Goal: Information Seeking & Learning: Learn about a topic

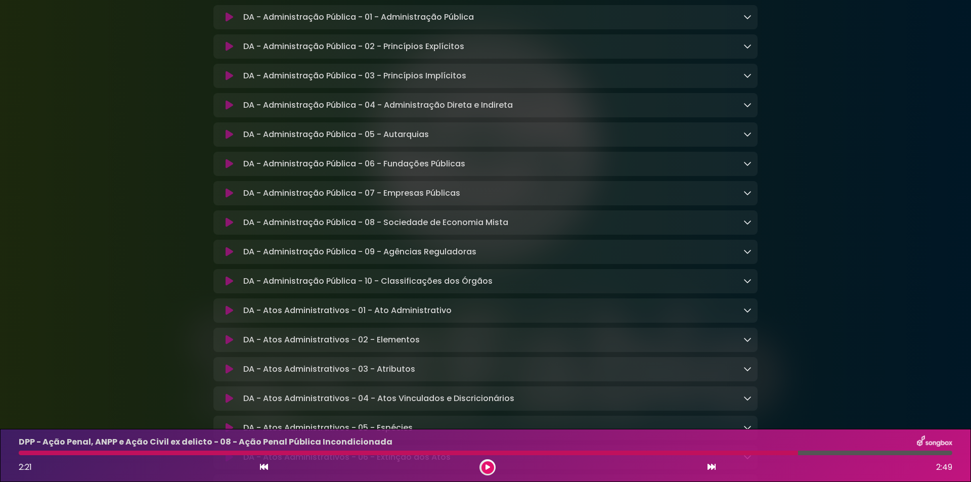
scroll to position [337, 0]
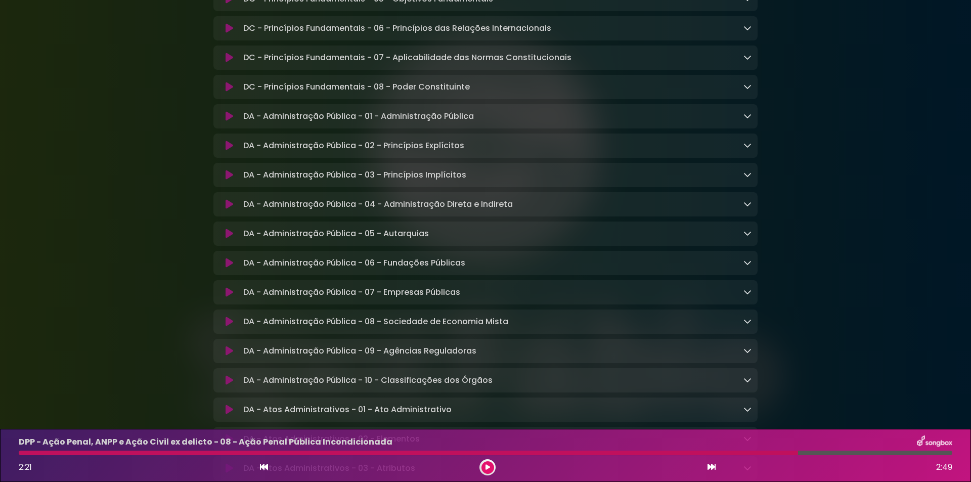
click at [752, 122] on div "DA - Administração Pública - 01 - Administração Pública Loading Track..." at bounding box center [485, 116] width 544 height 12
click at [747, 119] on icon at bounding box center [747, 116] width 8 height 8
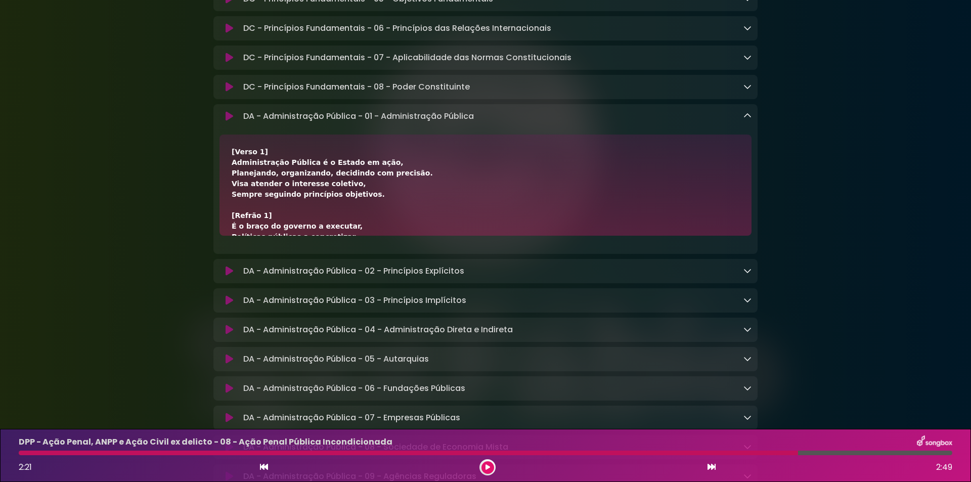
click at [747, 119] on icon at bounding box center [747, 116] width 8 height 8
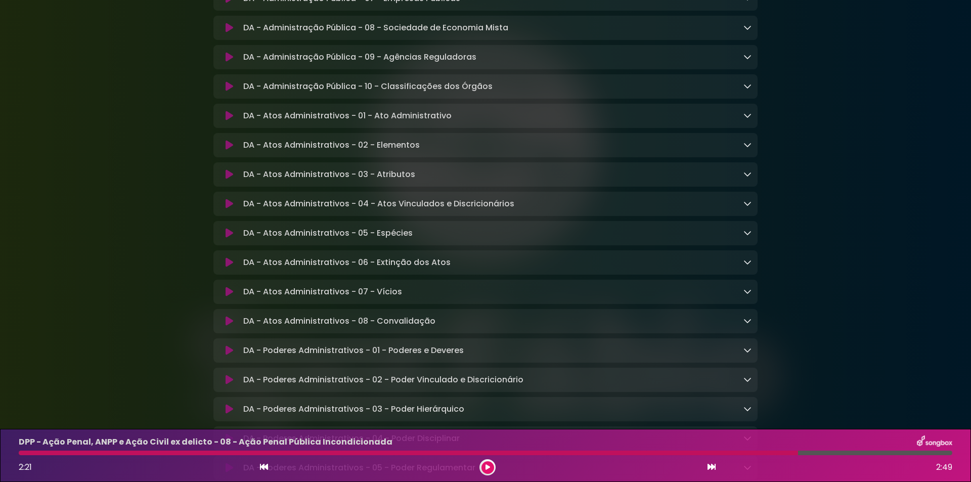
scroll to position [674, 0]
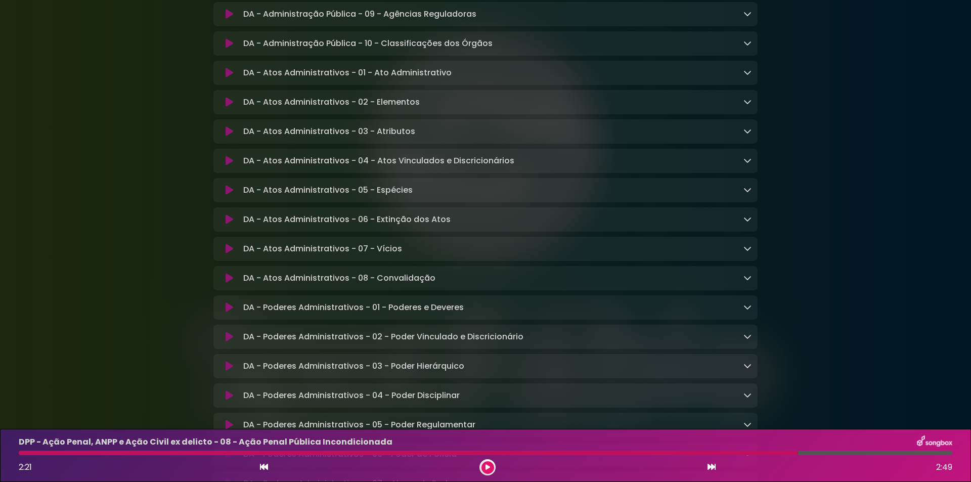
click at [746, 76] on icon at bounding box center [747, 72] width 8 height 8
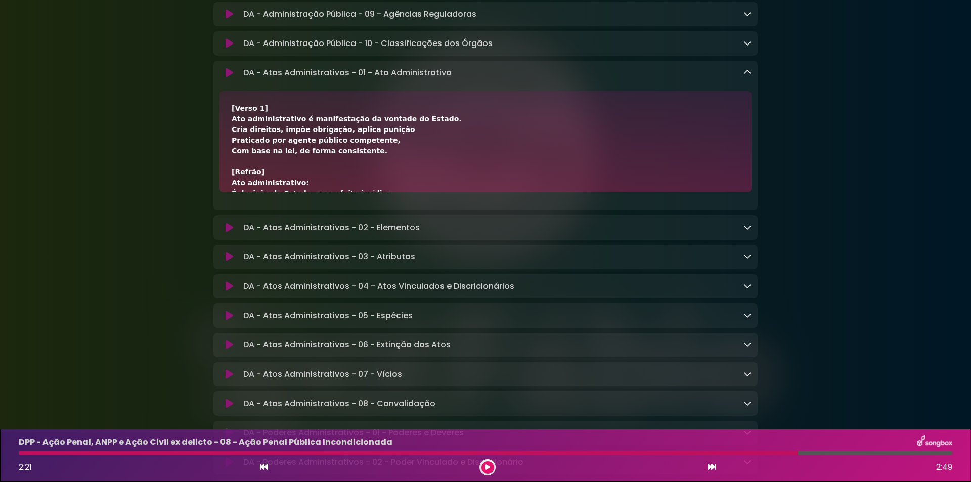
drag, startPoint x: 232, startPoint y: 130, endPoint x: 432, endPoint y: 124, distance: 200.3
click at [432, 124] on div "[Verso 1] Ato administrativo é manifestação da vontade do Estado. Cria direitos…" at bounding box center [486, 278] width 508 height 350
copy div "Ato administrativo é manifestação da vontade do Estado."
drag, startPoint x: 227, startPoint y: 138, endPoint x: 382, endPoint y: 141, distance: 155.3
click at [382, 141] on div "[Verso 1] Ato administrativo é manifestação da vontade do Estado. Cria direitos…" at bounding box center [485, 141] width 532 height 101
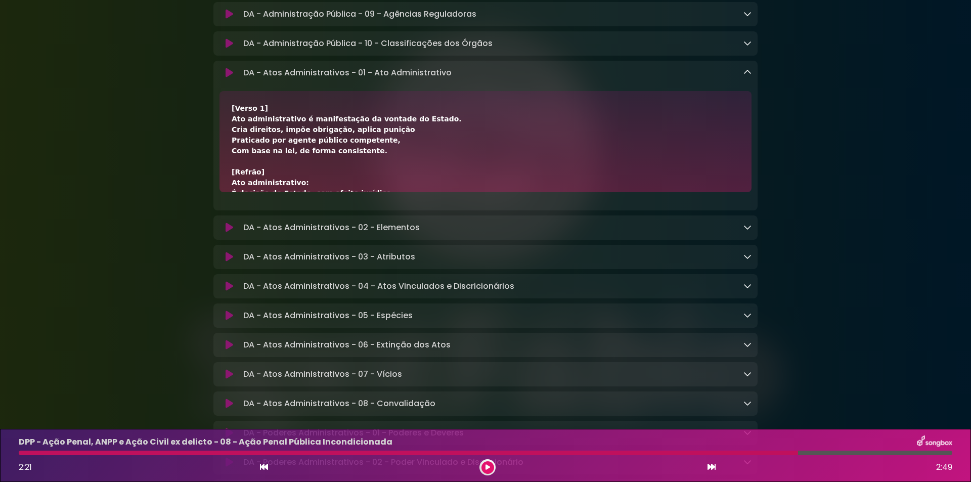
copy div "Cria direitos, impõe obrigação, aplica punição"
drag, startPoint x: 226, startPoint y: 152, endPoint x: 384, endPoint y: 152, distance: 158.3
click at [384, 152] on div "[Verso 1] Ato administrativo é manifestação da vontade do Estado. Cria direitos…" at bounding box center [485, 141] width 532 height 101
copy div "Praticado por agente público competente,"
drag, startPoint x: 219, startPoint y: 156, endPoint x: 383, endPoint y: 165, distance: 164.6
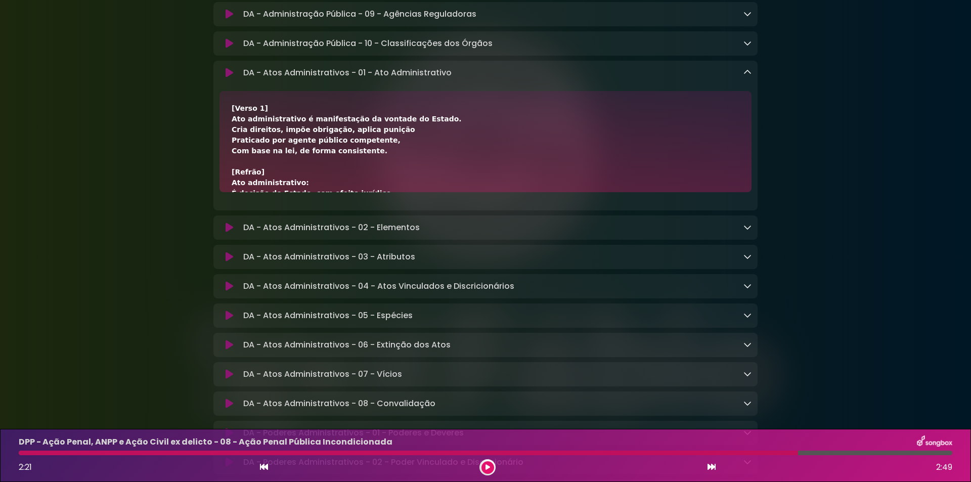
click at [383, 165] on div "[Verso 1] Ato administrativo é manifestação da vontade do Estado. Cria direitos…" at bounding box center [485, 141] width 544 height 101
copy div "Com base na lei, de forma consistente."
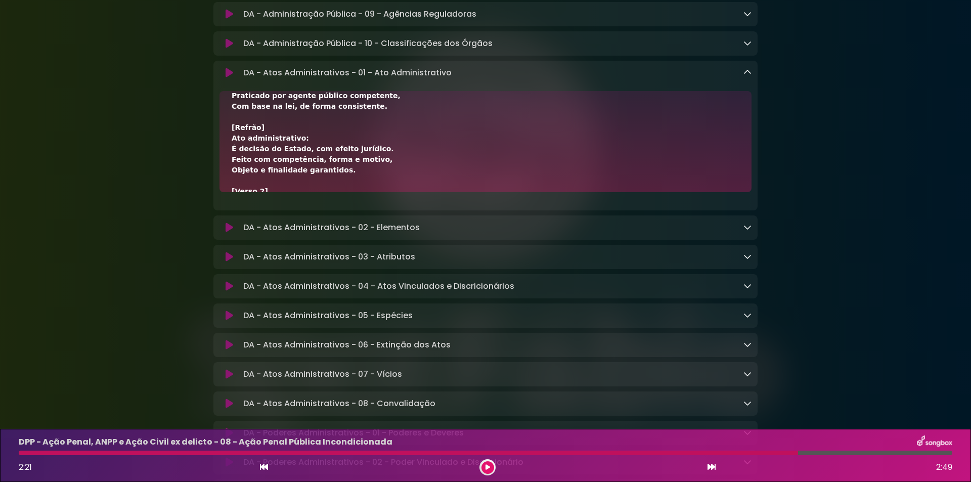
scroll to position [67, 0]
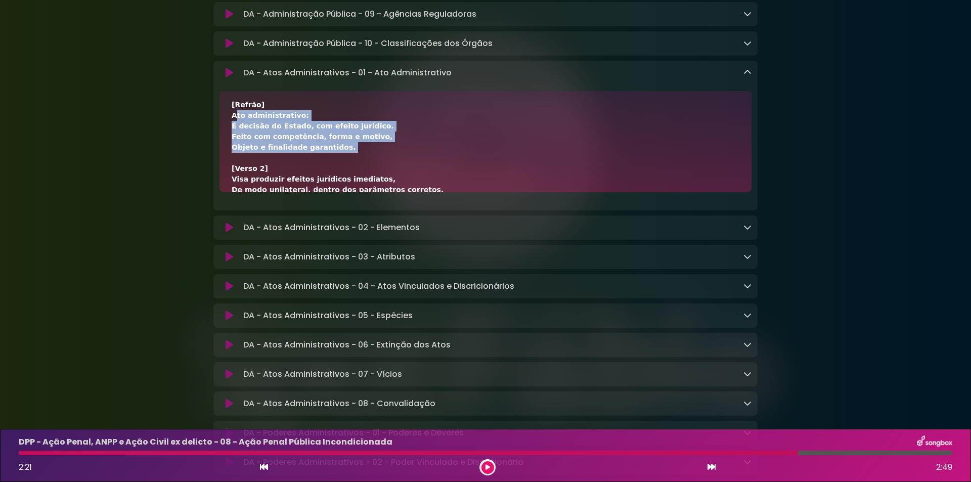
drag, startPoint x: 229, startPoint y: 125, endPoint x: 342, endPoint y: 164, distance: 119.9
click at [342, 164] on div "[Verso 1] Ato administrativo é manifestação da vontade do Estado. Cria direitos…" at bounding box center [485, 141] width 532 height 101
copy div "Ato administrativo: É decisão do Estado, com efeito jurídico. Feito com competê…"
click at [378, 164] on div "[Verso 1] Ato administrativo é manifestação da vontade do Estado. Cria direitos…" at bounding box center [486, 211] width 508 height 350
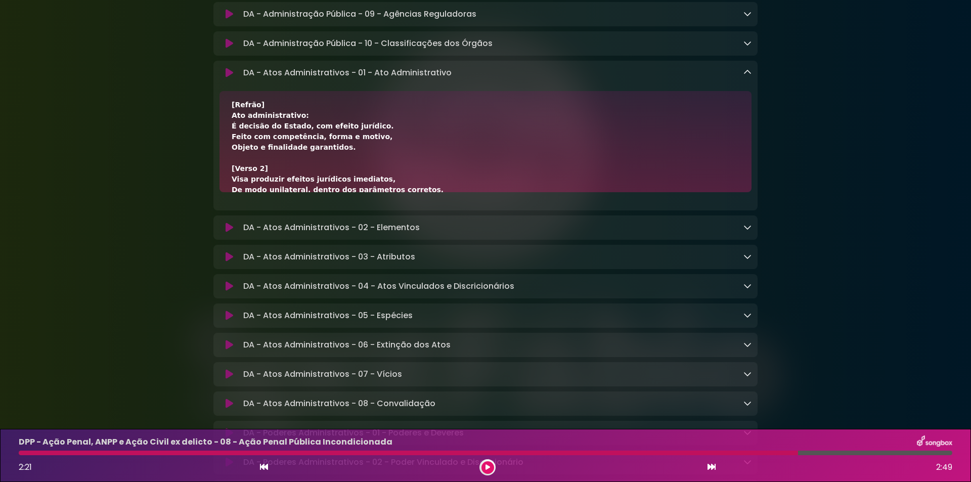
click at [198, 453] on div at bounding box center [408, 453] width 779 height 5
click at [264, 470] on icon at bounding box center [264, 467] width 8 height 8
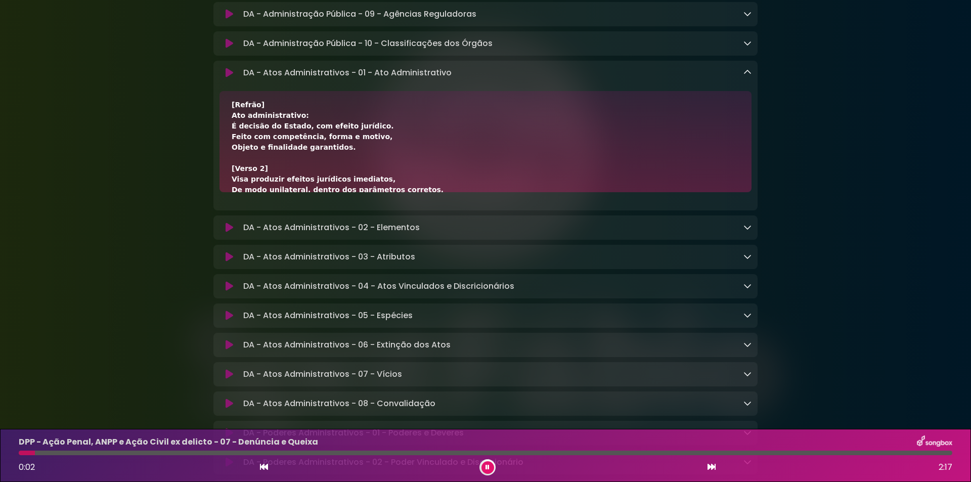
click at [490, 465] on button at bounding box center [487, 467] width 13 height 13
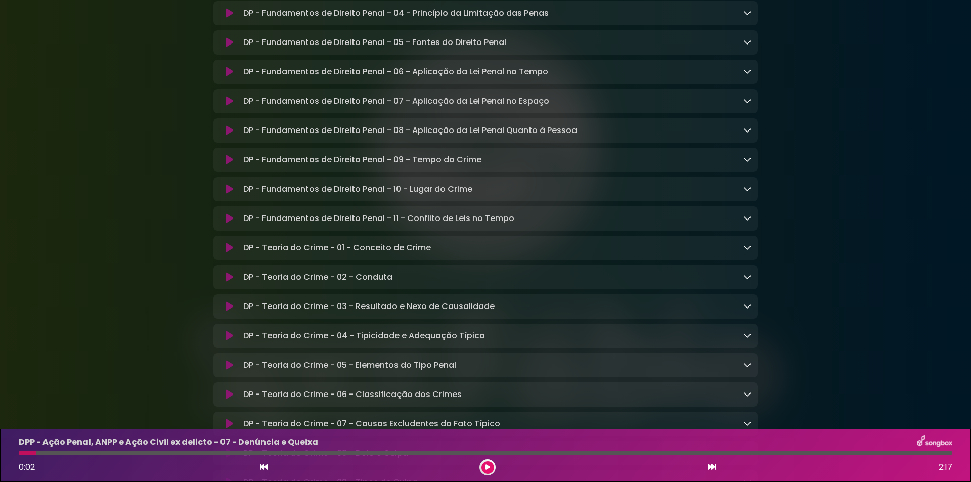
scroll to position [5056, 0]
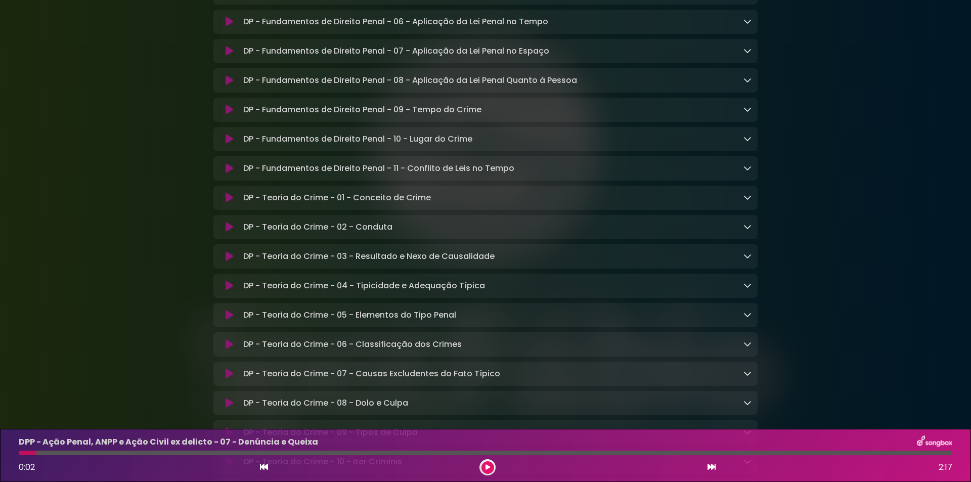
click at [301, 204] on p "DP - Teoria do Crime - 01 - Conceito de Crime Loading Track..." at bounding box center [337, 198] width 188 height 12
click at [747, 201] on icon at bounding box center [747, 197] width 8 height 8
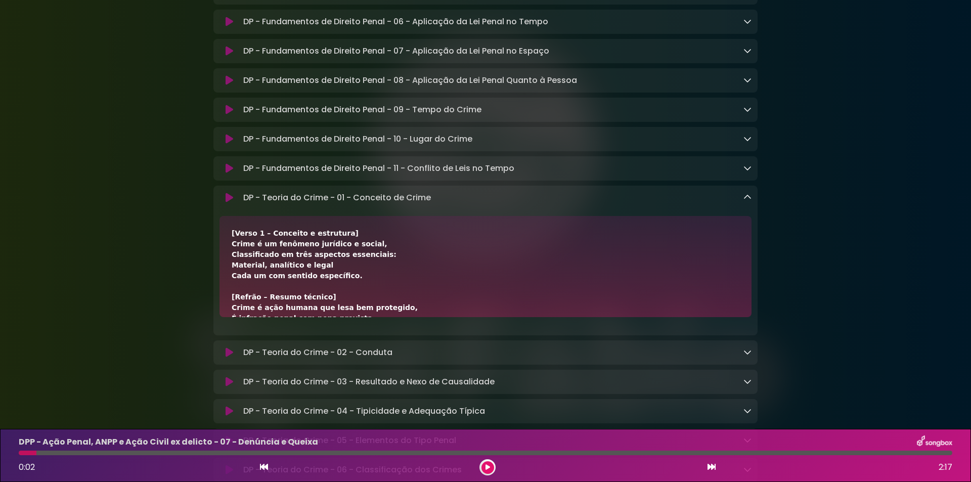
click at [749, 201] on icon at bounding box center [747, 197] width 8 height 8
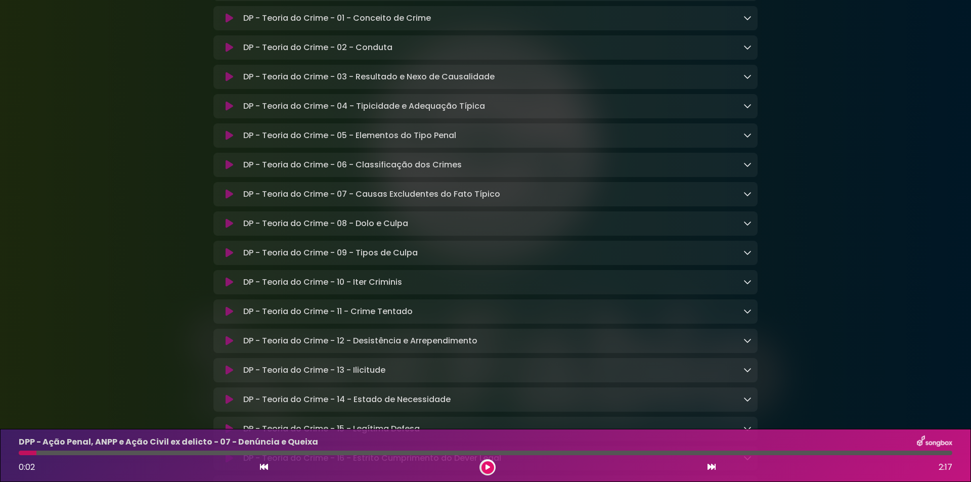
scroll to position [5258, 0]
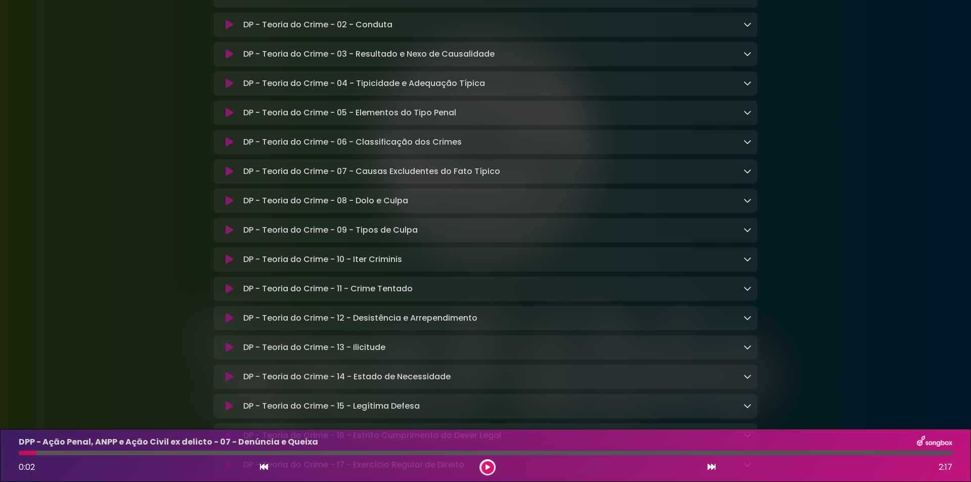
click at [747, 265] on link at bounding box center [747, 259] width 8 height 12
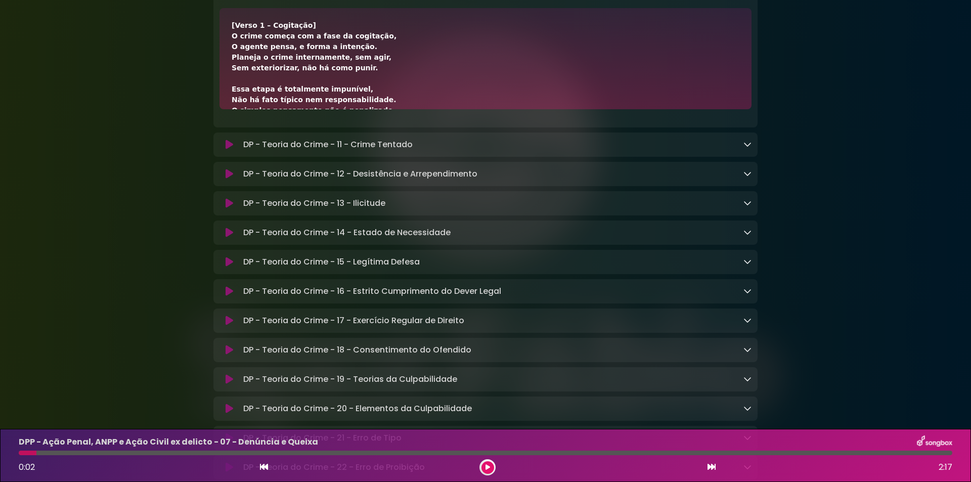
scroll to position [67, 0]
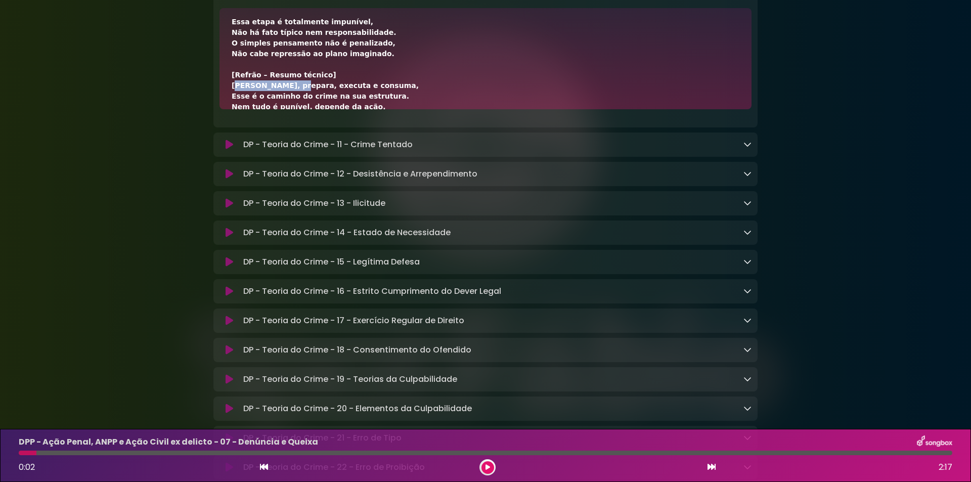
drag, startPoint x: 231, startPoint y: 174, endPoint x: 282, endPoint y: 176, distance: 51.6
click at [282, 109] on div "[Verso 1 – Cogitação] O crime começa com a fase da cogitação, O agente pensa, e…" at bounding box center [485, 58] width 532 height 101
copy div "Cogita, prepara,"
drag, startPoint x: 285, startPoint y: 174, endPoint x: 374, endPoint y: 175, distance: 89.5
click at [374, 175] on div "[Verso 1 – Cogitação] O crime começa com a fase da cogitação, O agente pensa, e…" at bounding box center [486, 245] width 508 height 584
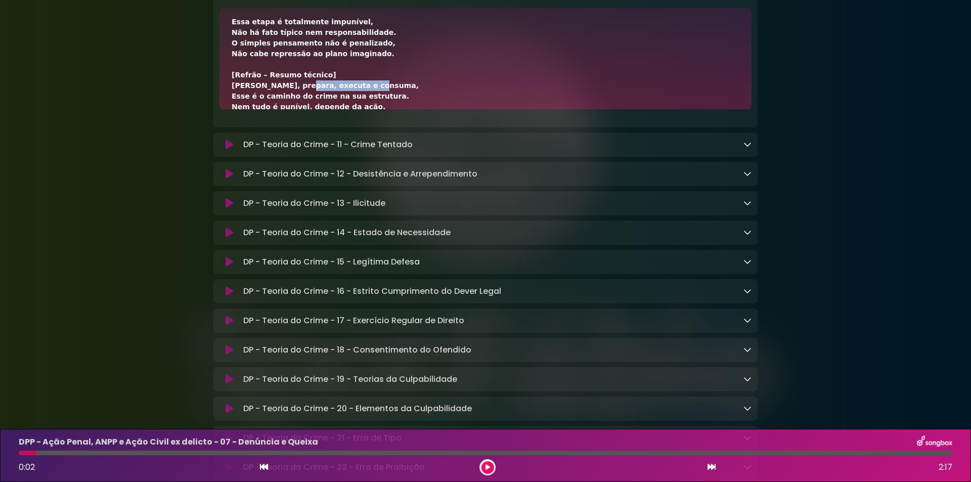
copy div "executa e consuma,"
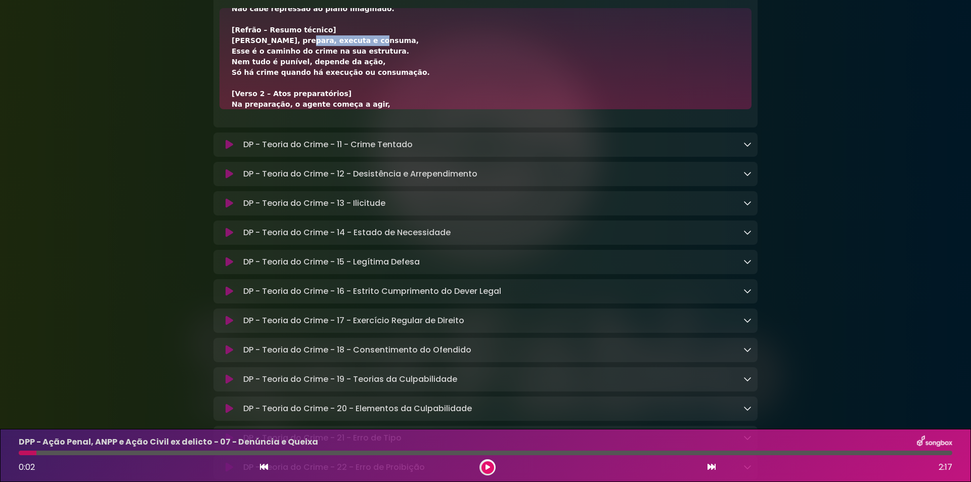
scroll to position [135, 0]
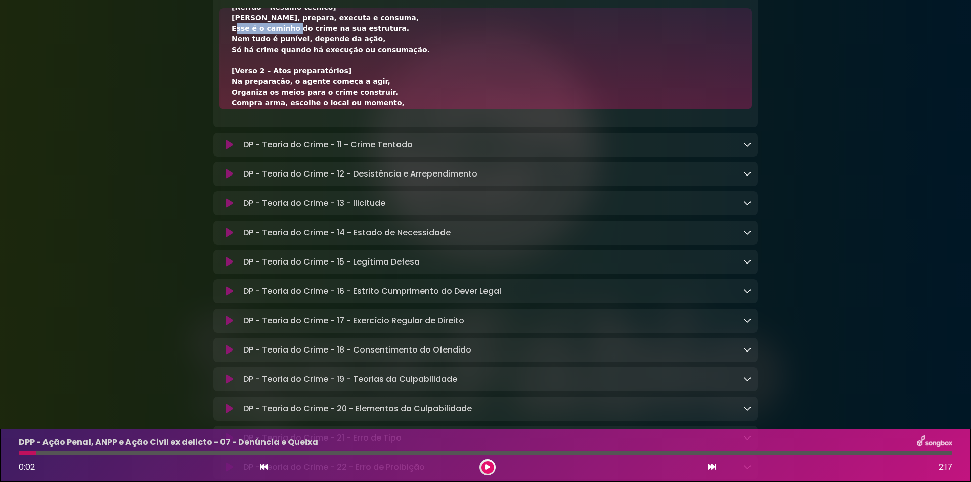
drag, startPoint x: 229, startPoint y: 119, endPoint x: 285, endPoint y: 119, distance: 56.6
click at [285, 109] on div "[Verso 1 – Cogitação] O crime começa com a fase da cogitação, O agente pensa, e…" at bounding box center [485, 58] width 532 height 101
copy div "Esse é o caminho"
drag, startPoint x: 289, startPoint y: 118, endPoint x: 394, endPoint y: 117, distance: 105.7
click at [394, 117] on div "[Verso 1 – Cogitação] O crime começa com a fase da cogitação, O agente pensa, e…" at bounding box center [486, 177] width 508 height 584
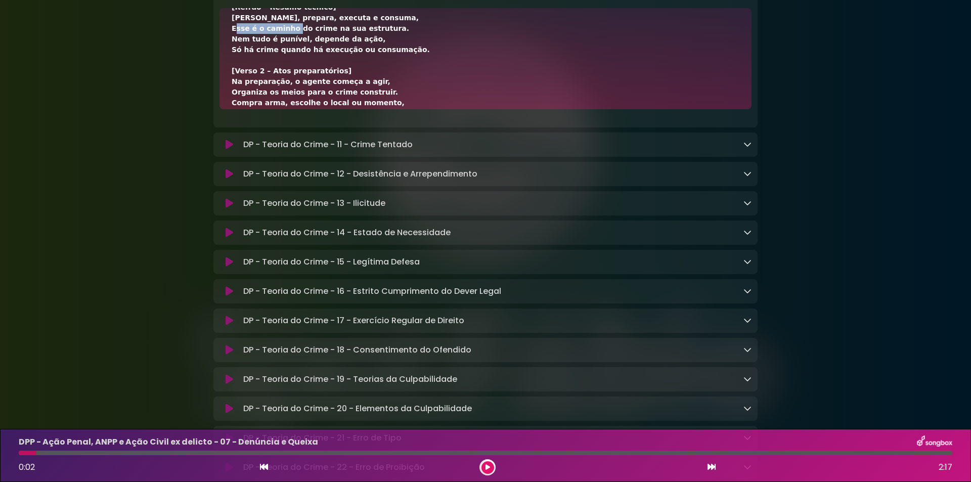
copy div "do crime na sua estrutura."
drag, startPoint x: 234, startPoint y: 128, endPoint x: 297, endPoint y: 127, distance: 63.7
click at [297, 127] on div "[Verso 1 – Cogitação] O crime começa com a fase da cogitação, O agente pensa, e…" at bounding box center [486, 177] width 508 height 584
copy div "Nem tudo é punível,"
drag, startPoint x: 299, startPoint y: 128, endPoint x: 373, endPoint y: 130, distance: 73.8
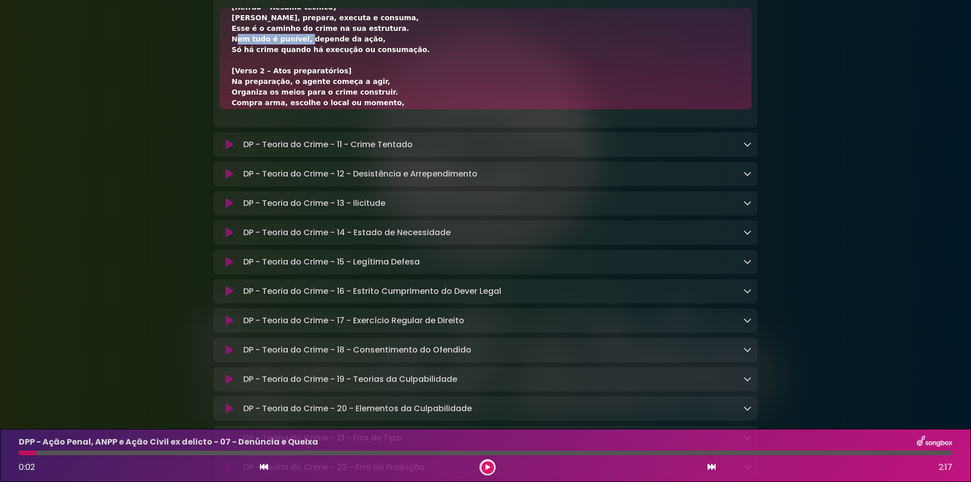
click at [373, 130] on div "[Verso 1 – Cogitação] O crime começa com a fase da cogitação, O agente pensa, e…" at bounding box center [486, 177] width 508 height 584
drag, startPoint x: 230, startPoint y: 138, endPoint x: 293, endPoint y: 142, distance: 63.3
click at [293, 109] on div "[Verso 1 – Cogitação] O crime começa com a fase da cogitação, O agente pensa, e…" at bounding box center [485, 58] width 532 height 101
click at [239, 137] on div "[Verso 1 – Cogitação] O crime começa com a fase da cogitação, O agente pensa, e…" at bounding box center [486, 177] width 508 height 584
drag, startPoint x: 232, startPoint y: 139, endPoint x: 270, endPoint y: 140, distance: 38.5
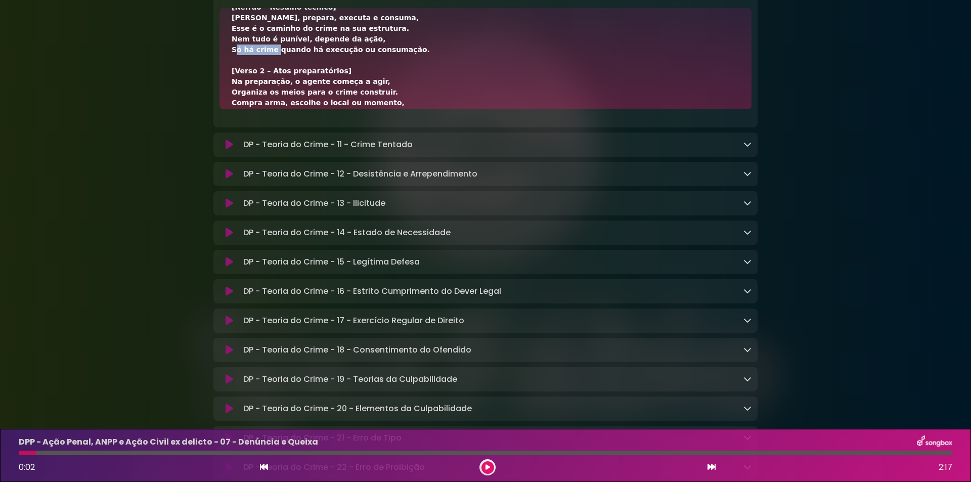
click at [270, 140] on div "[Verso 1 – Cogitação] O crime começa com a fase da cogitação, O agente pensa, e…" at bounding box center [486, 177] width 508 height 584
drag, startPoint x: 272, startPoint y: 140, endPoint x: 337, endPoint y: 140, distance: 65.7
click at [337, 140] on div "[Verso 1 – Cogitação] O crime começa com a fase da cogitação, O agente pensa, e…" at bounding box center [486, 177] width 508 height 584
drag, startPoint x: 341, startPoint y: 140, endPoint x: 451, endPoint y: 140, distance: 110.2
click at [451, 140] on div "[Verso 1 – Cogitação] O crime começa com a fase da cogitação, O agente pensa, e…" at bounding box center [486, 177] width 508 height 584
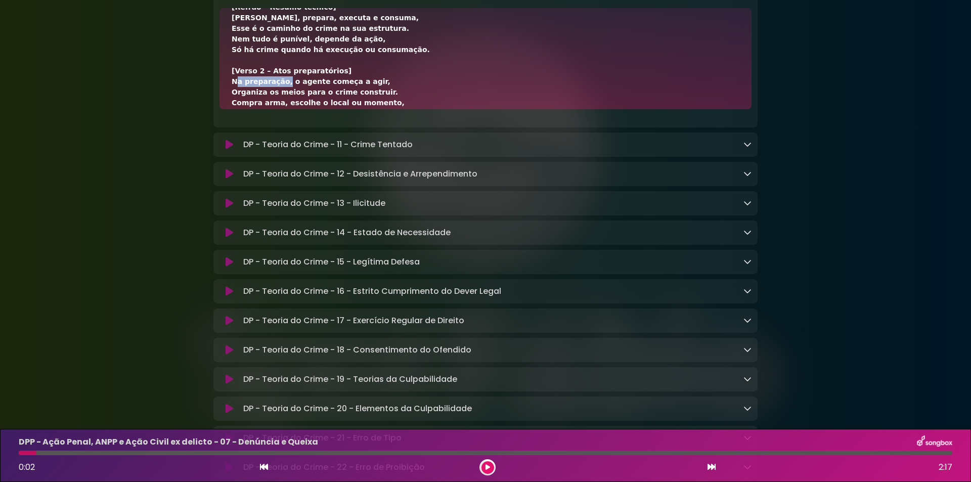
drag, startPoint x: 231, startPoint y: 171, endPoint x: 279, endPoint y: 173, distance: 48.1
click at [279, 109] on div "[Verso 1 – Cogitação] O crime começa com a fase da cogitação, O agente pensa, e…" at bounding box center [485, 58] width 532 height 101
click at [311, 146] on div "[Verso 1 – Cogitação] O crime começa com a fase da cogitação, O agente pensa, e…" at bounding box center [486, 177] width 508 height 584
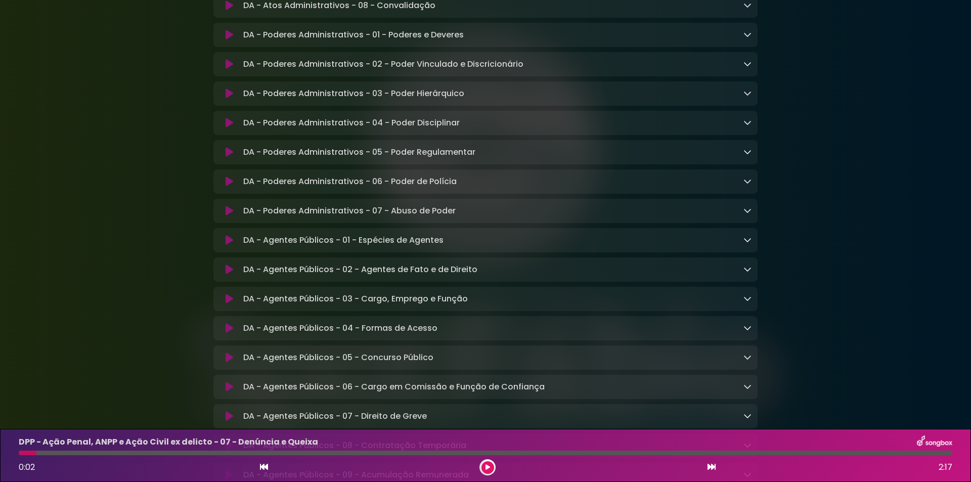
scroll to position [1078, 0]
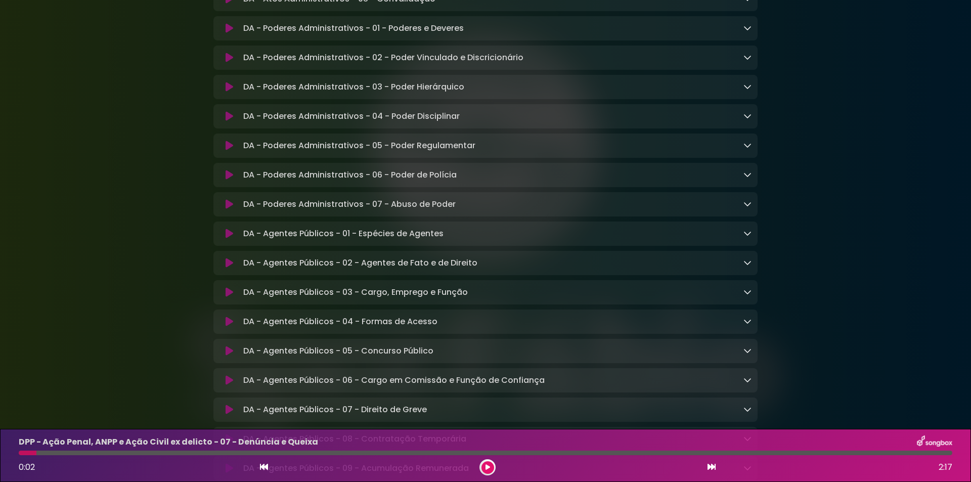
click at [412, 240] on p "DA - Agentes Públicos - 01 - Espécies de Agentes Loading Track..." at bounding box center [343, 234] width 200 height 12
click at [749, 237] on icon at bounding box center [747, 233] width 8 height 8
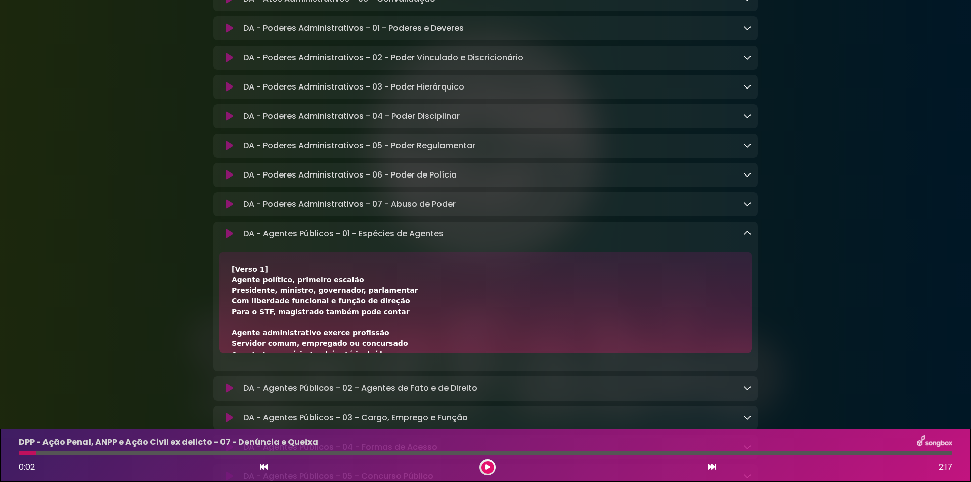
click at [750, 239] on link at bounding box center [747, 234] width 8 height 12
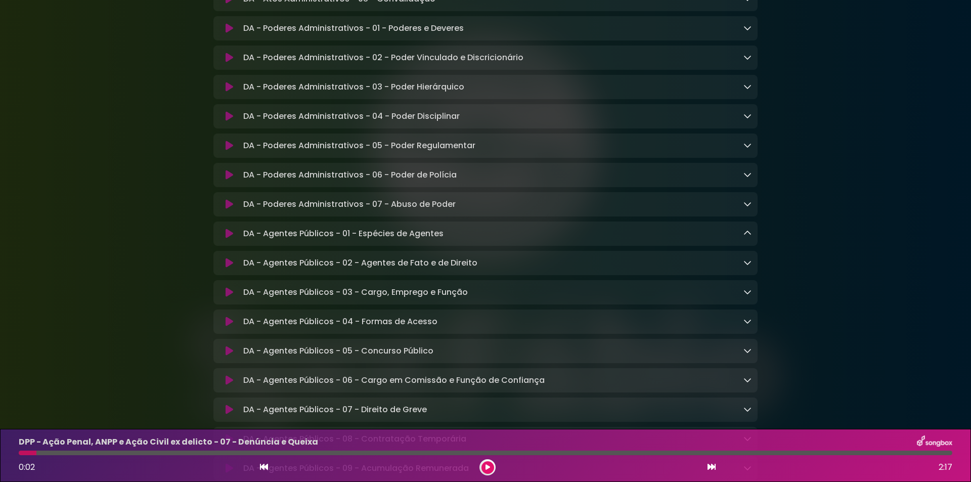
click at [745, 266] on icon at bounding box center [747, 262] width 8 height 8
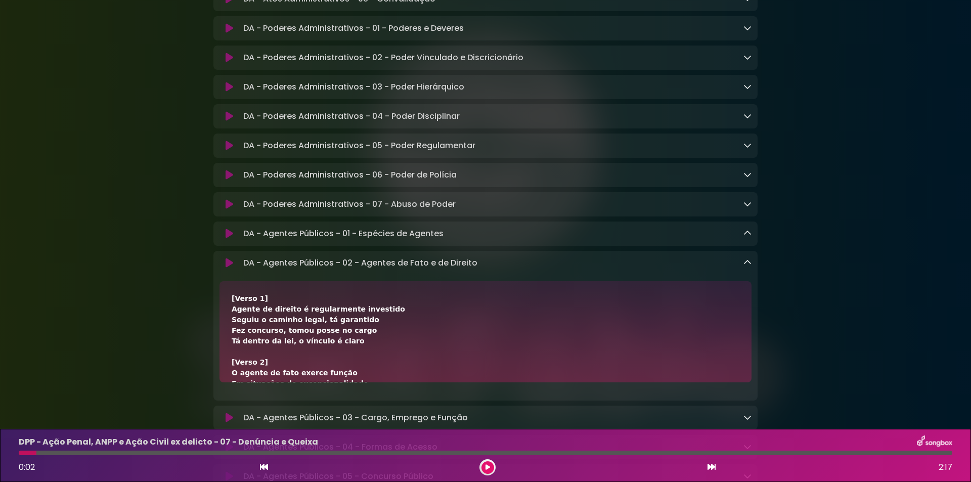
click at [228, 268] on icon at bounding box center [230, 263] width 8 height 10
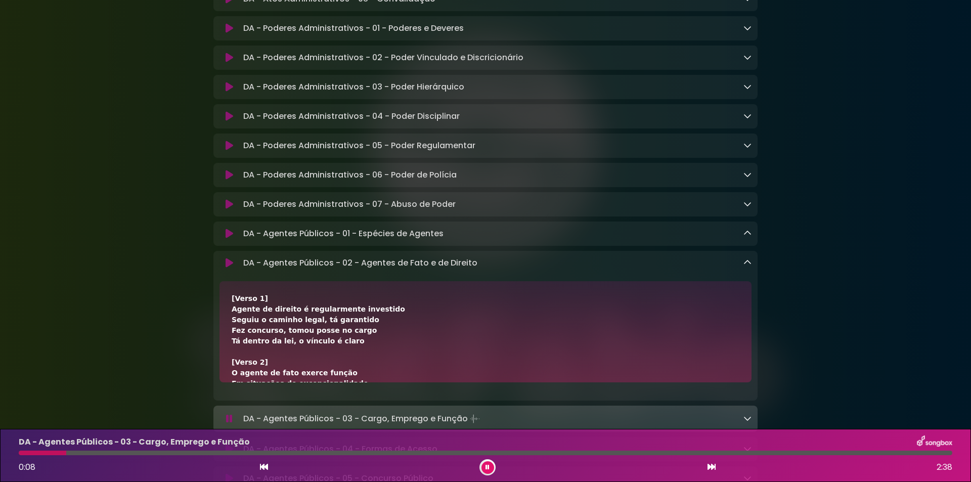
click at [491, 465] on button at bounding box center [487, 467] width 13 height 13
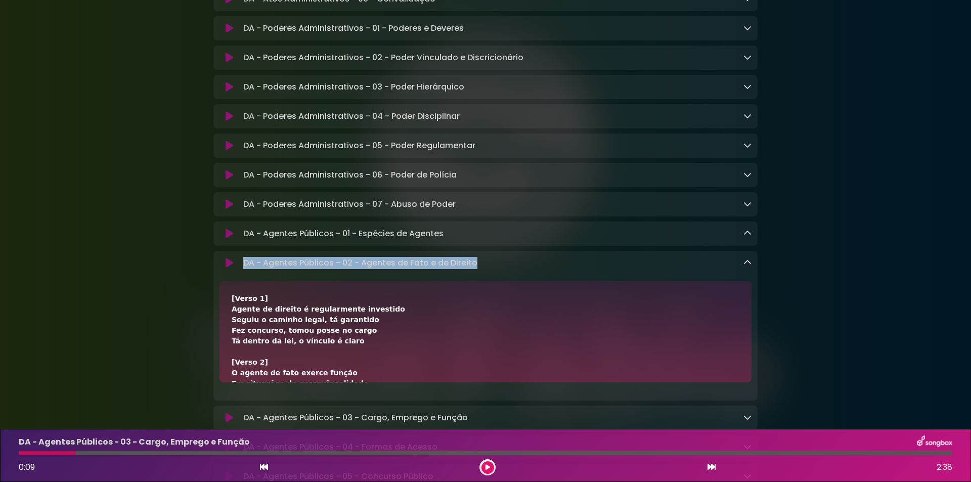
drag, startPoint x: 243, startPoint y: 279, endPoint x: 488, endPoint y: 286, distance: 244.8
click at [488, 269] on div "DA - Agentes Públicos - 02 - Agentes de Fato e de Direito Loading Track..." at bounding box center [495, 263] width 512 height 12
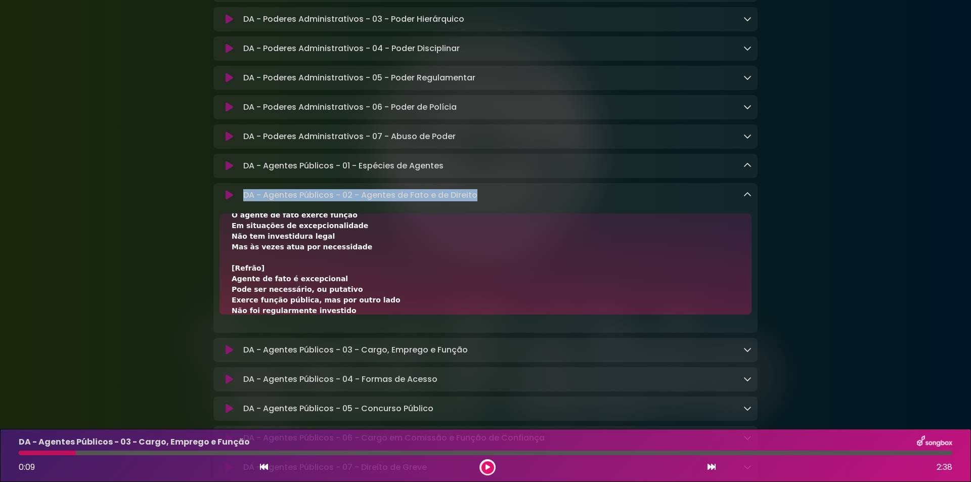
scroll to position [67, 0]
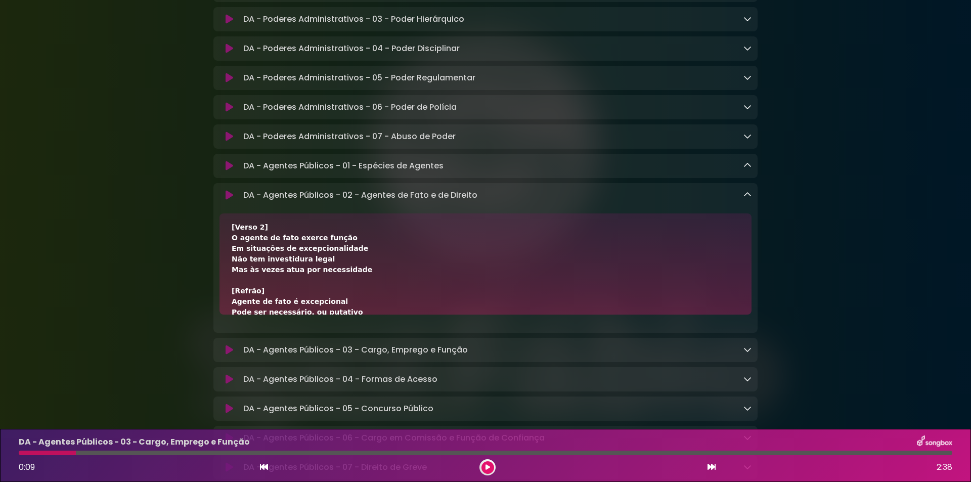
click at [238, 259] on div "[Verso 1] Agente de direito é regularmente investido Seguiu o caminho legal, tá…" at bounding box center [486, 365] width 508 height 414
click at [235, 256] on div "[Verso 1] Agente de direito é regularmente investido Seguiu o caminho legal, tá…" at bounding box center [485, 263] width 532 height 101
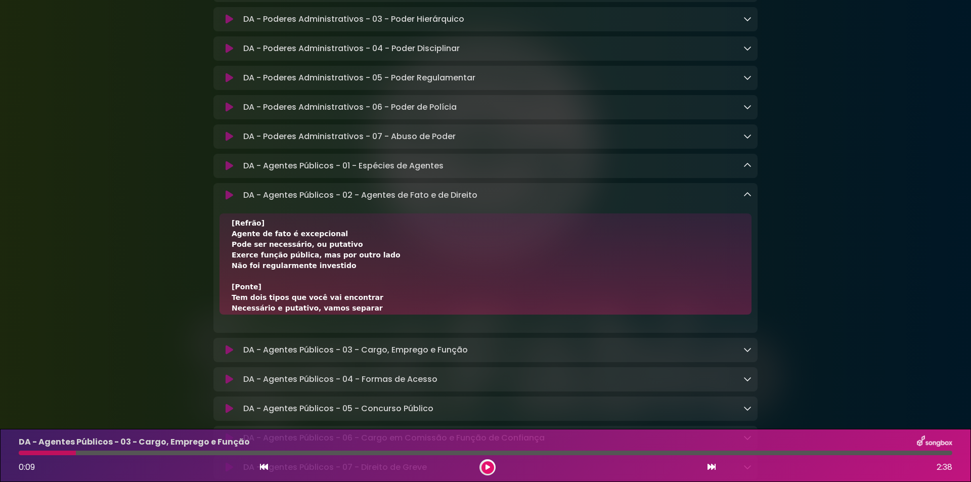
drag, startPoint x: 236, startPoint y: 249, endPoint x: 351, endPoint y: 254, distance: 115.4
click at [351, 254] on div "[Verso 1] Agente de direito é regularmente investido Seguiu o caminho legal, tá…" at bounding box center [486, 298] width 508 height 414
drag, startPoint x: 262, startPoint y: 266, endPoint x: 335, endPoint y: 275, distance: 72.8
click at [296, 263] on div "[Verso 1] Agente de direito é regularmente investido Seguiu o caminho legal, tá…" at bounding box center [485, 263] width 532 height 101
drag, startPoint x: 299, startPoint y: 263, endPoint x: 362, endPoint y: 261, distance: 62.7
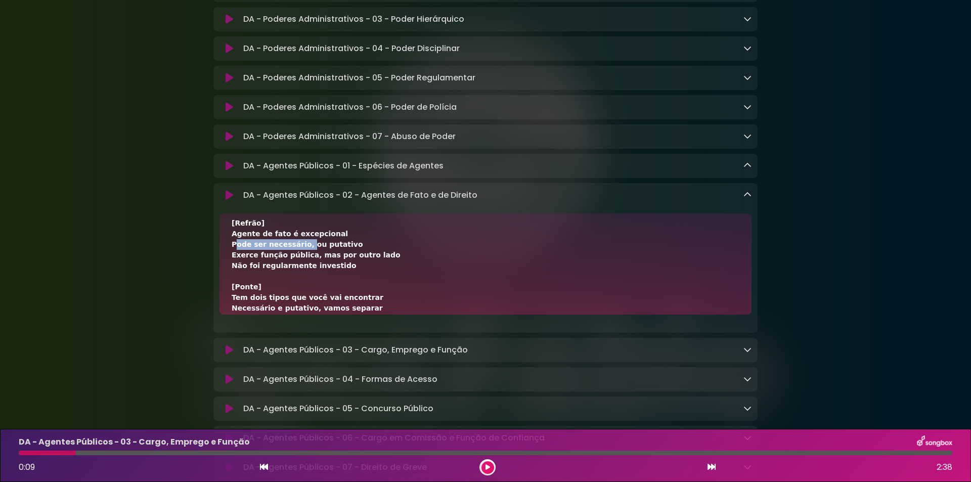
click at [362, 261] on div "[Verso 1] Agente de direito é regularmente investido Seguiu o caminho legal, tá…" at bounding box center [486, 298] width 508 height 414
drag, startPoint x: 232, startPoint y: 274, endPoint x: 302, endPoint y: 274, distance: 69.8
click at [302, 274] on div "[Verso 1] Agente de direito é regularmente investido Seguiu o caminho legal, tá…" at bounding box center [486, 298] width 508 height 414
drag, startPoint x: 304, startPoint y: 274, endPoint x: 184, endPoint y: 271, distance: 120.9
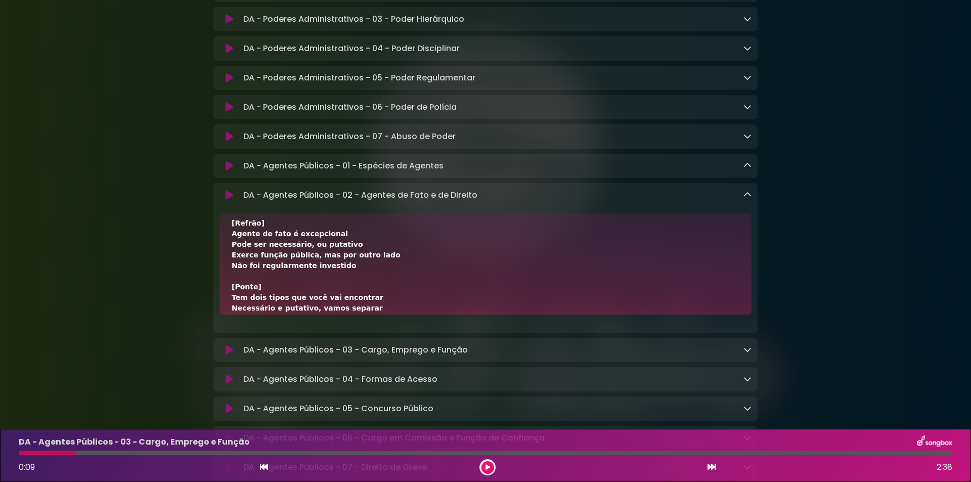
click at [381, 272] on div "[Verso 1] Agente de direito é regularmente investido Seguiu o caminho legal, tá…" at bounding box center [486, 298] width 508 height 414
drag, startPoint x: 367, startPoint y: 274, endPoint x: 306, endPoint y: 275, distance: 61.2
click at [306, 275] on div "[Verso 1] Agente de direito é regularmente investido Seguiu o caminho legal, tá…" at bounding box center [486, 298] width 508 height 414
drag, startPoint x: 228, startPoint y: 284, endPoint x: 257, endPoint y: 287, distance: 29.4
click at [257, 287] on div "[Verso 1] Agente de direito é regularmente investido Seguiu o caminho legal, tá…" at bounding box center [485, 263] width 532 height 101
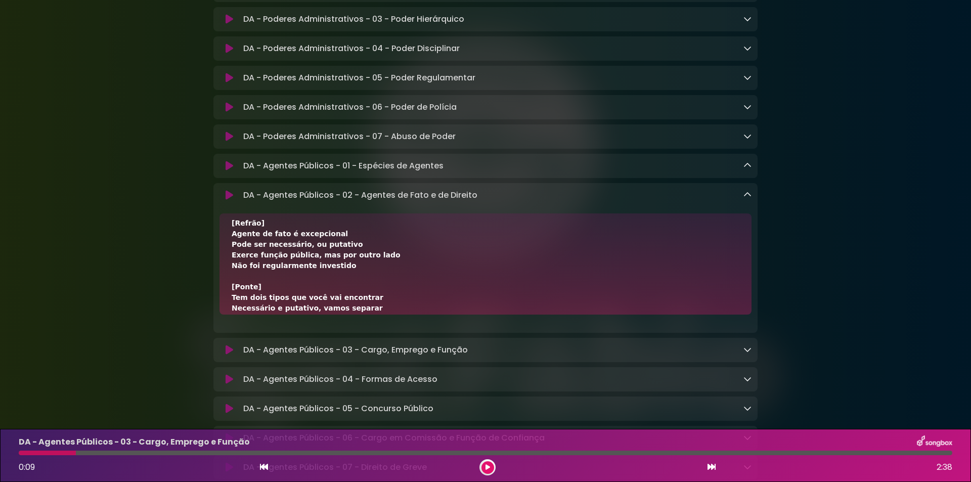
click at [342, 284] on div "[Verso 1] Agente de direito é regularmente investido Seguiu o caminho legal, tá…" at bounding box center [486, 298] width 508 height 414
drag, startPoint x: 289, startPoint y: 284, endPoint x: 258, endPoint y: 285, distance: 30.9
click at [258, 285] on div "[Verso 1] Agente de direito é regularmente investido Seguiu o caminho legal, tá…" at bounding box center [486, 298] width 508 height 414
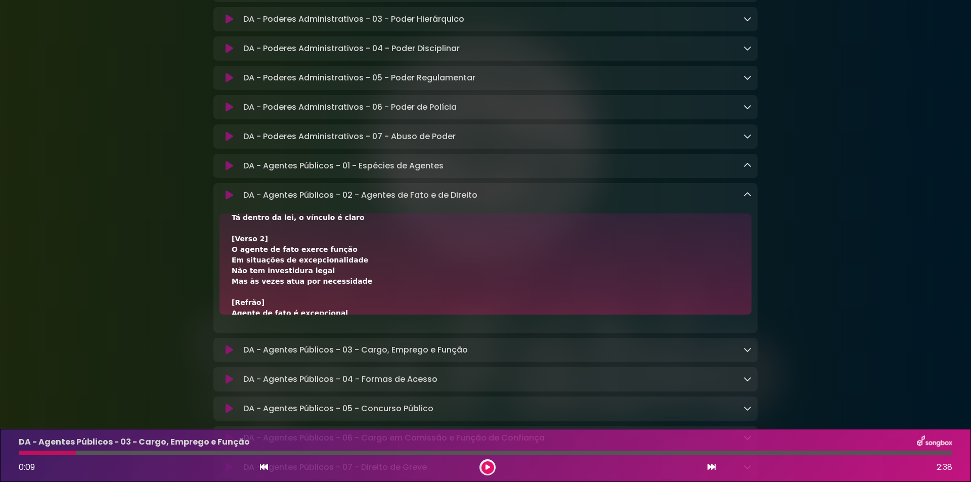
scroll to position [0, 0]
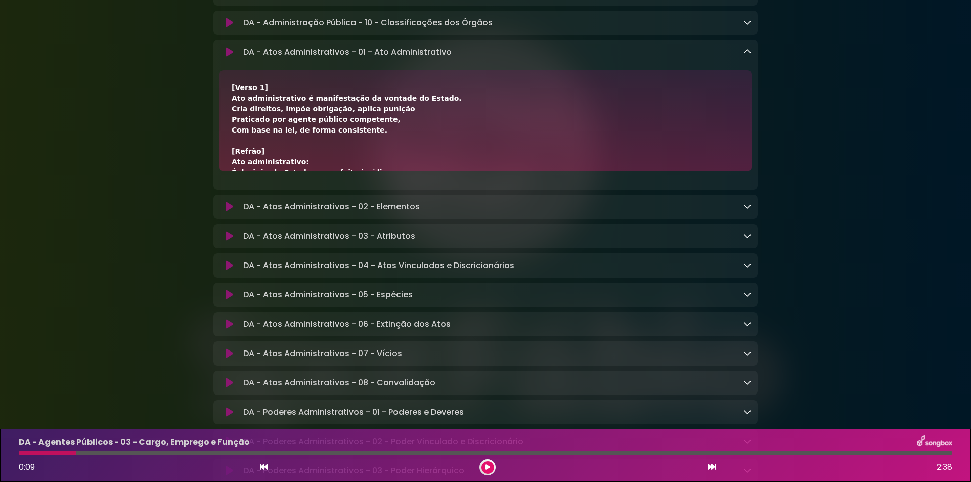
scroll to position [674, 0]
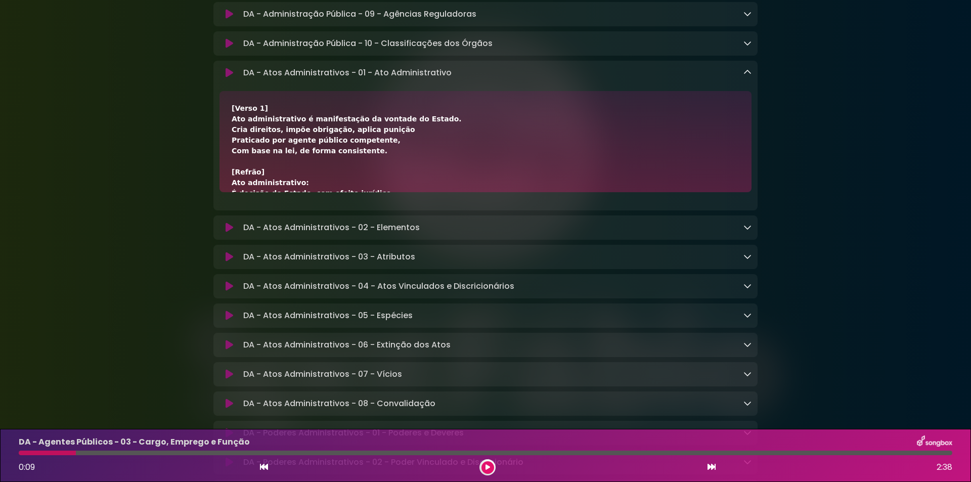
click at [229, 78] on icon at bounding box center [230, 73] width 8 height 10
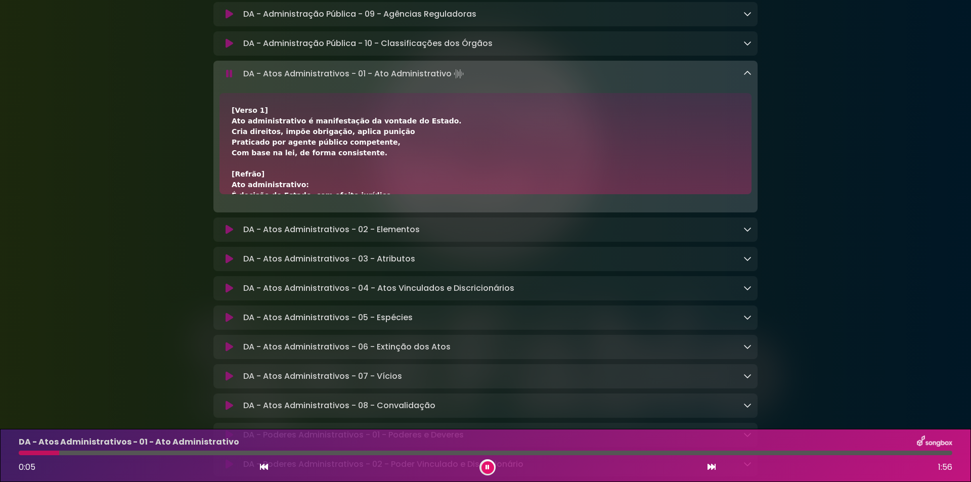
click at [254, 192] on div "[Verso 1] Ato administrativo é manifestação da vontade do Estado. Cria direitos…" at bounding box center [486, 280] width 508 height 350
drag, startPoint x: 232, startPoint y: 183, endPoint x: 283, endPoint y: 184, distance: 51.6
click at [283, 184] on div "[Verso 1] Ato administrativo é manifestação da vontade do Estado. Cria direitos…" at bounding box center [486, 280] width 508 height 350
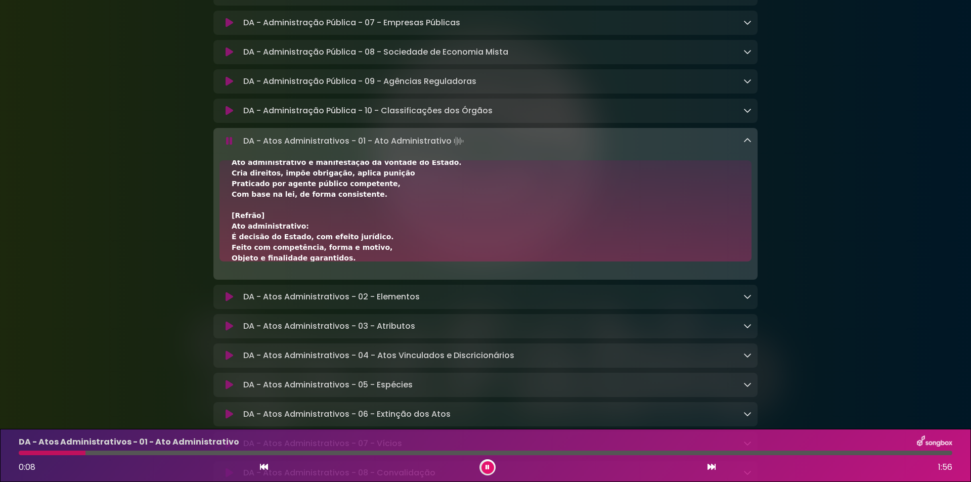
scroll to position [67, 0]
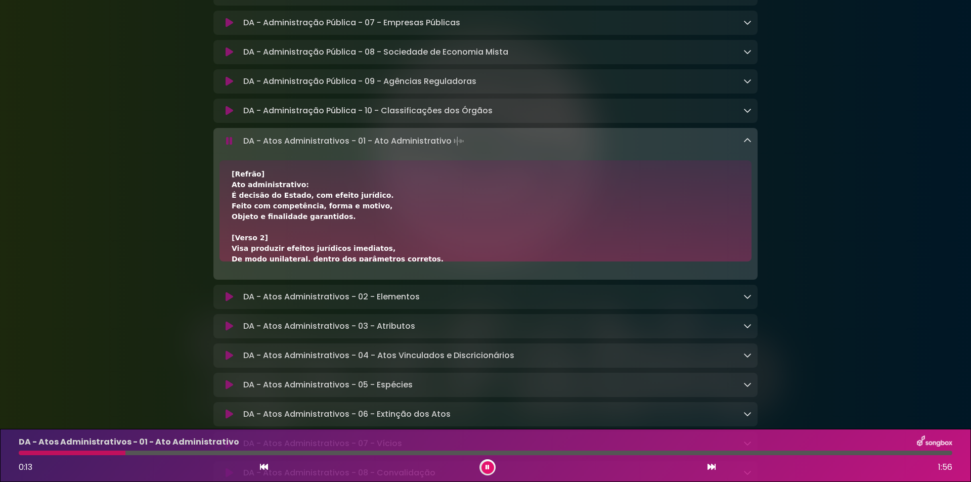
click at [193, 453] on div at bounding box center [485, 453] width 933 height 5
click at [187, 452] on div at bounding box center [126, 453] width 215 height 5
click at [168, 452] on div at bounding box center [110, 453] width 183 height 5
click at [160, 449] on div "DA - Atos Administrativos - 01 - Ato Administrativo 0:19 1:56" at bounding box center [486, 455] width 946 height 40
click at [156, 450] on div "DA - Atos Administrativos - 01 - Ato Administrativo 0:20 1:56" at bounding box center [486, 455] width 946 height 40
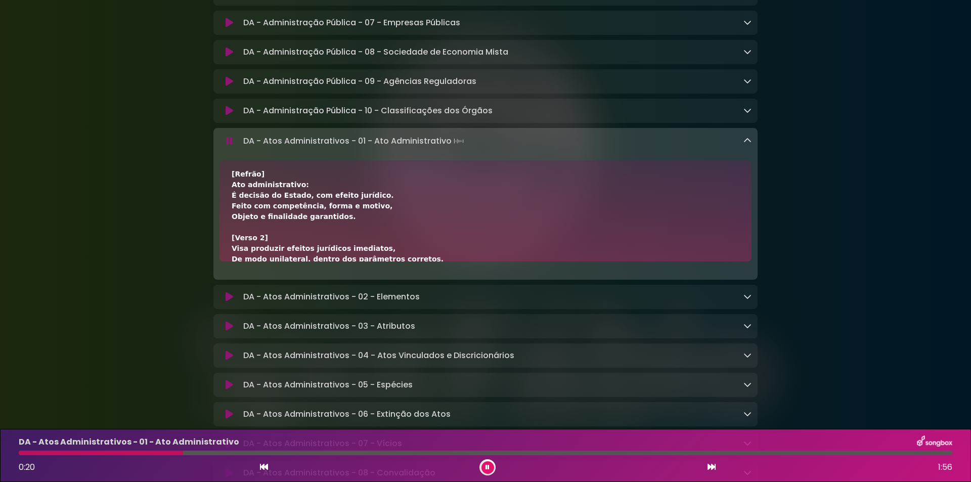
click at [153, 453] on div at bounding box center [101, 453] width 164 height 5
click at [135, 452] on div at bounding box center [96, 453] width 154 height 5
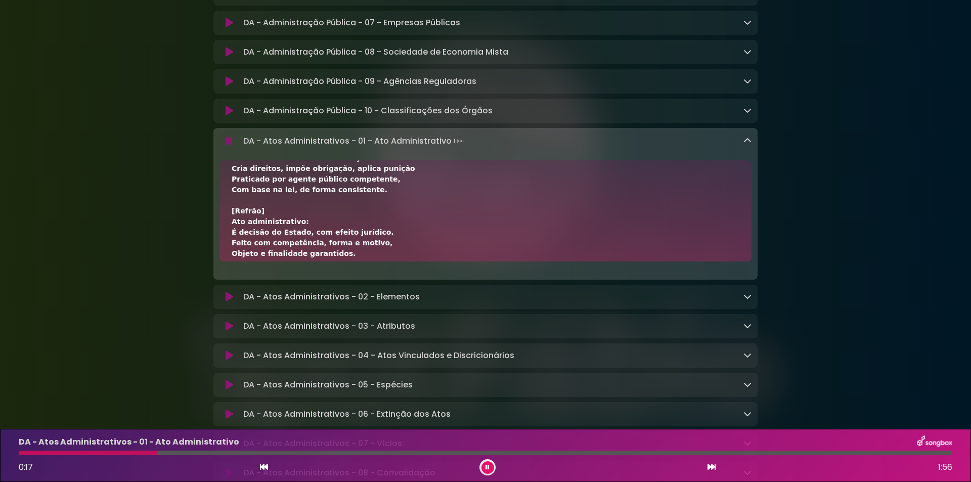
scroll to position [0, 0]
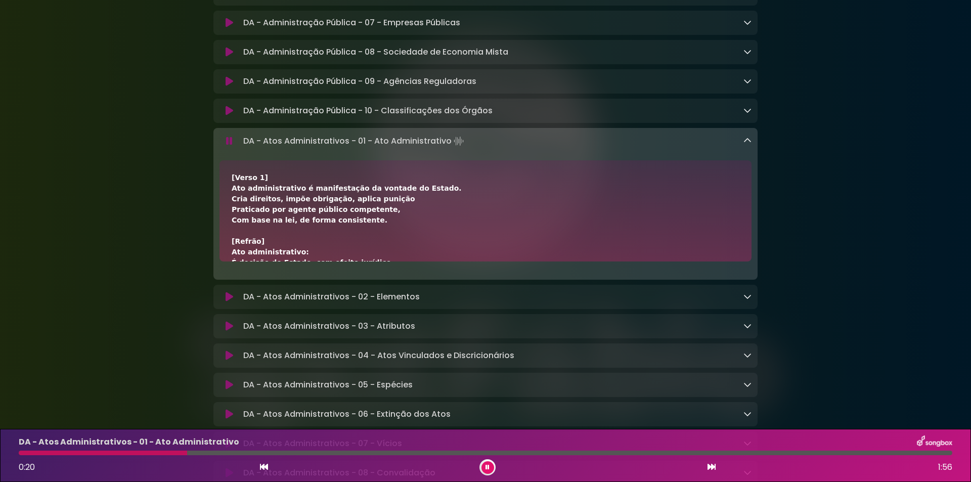
click at [200, 452] on div at bounding box center [485, 453] width 933 height 5
click at [214, 453] on div at bounding box center [485, 453] width 933 height 5
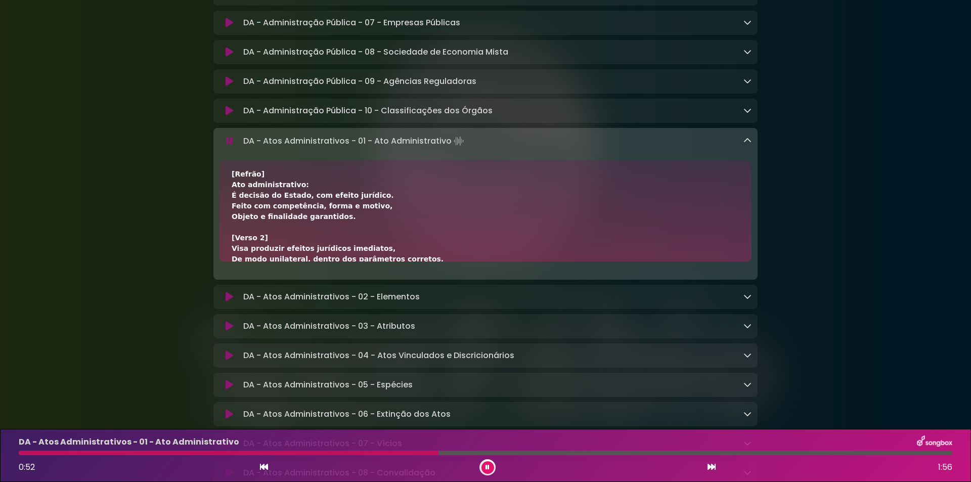
click at [491, 467] on button at bounding box center [487, 467] width 13 height 13
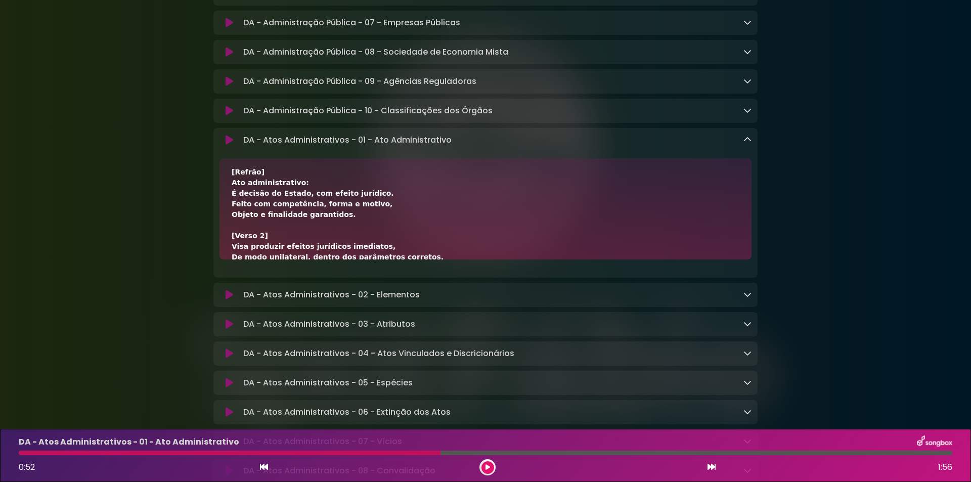
drag, startPoint x: 813, startPoint y: 133, endPoint x: 791, endPoint y: 130, distance: 22.0
drag, startPoint x: 243, startPoint y: 149, endPoint x: 501, endPoint y: 154, distance: 257.4
click at [501, 146] on div "DA - Atos Administrativos - 01 - Ato Administrativo Loading Track..." at bounding box center [495, 140] width 512 height 12
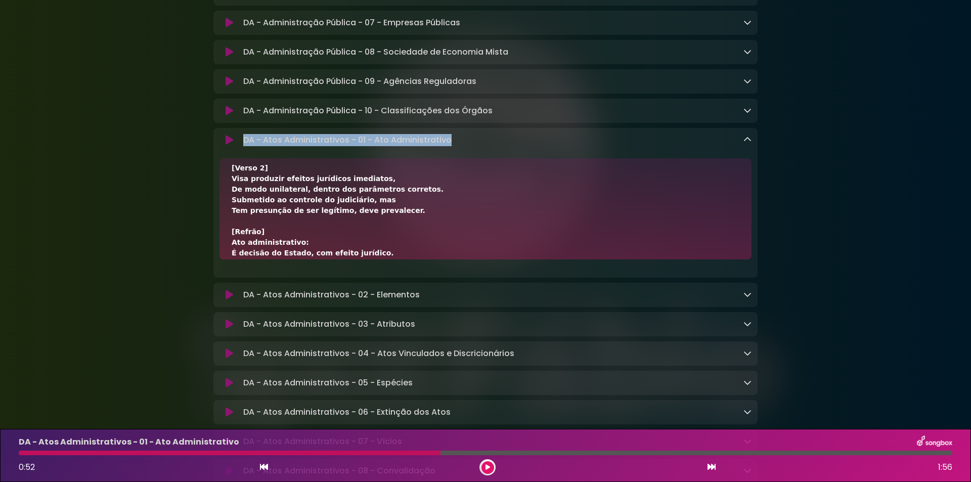
scroll to position [202, 0]
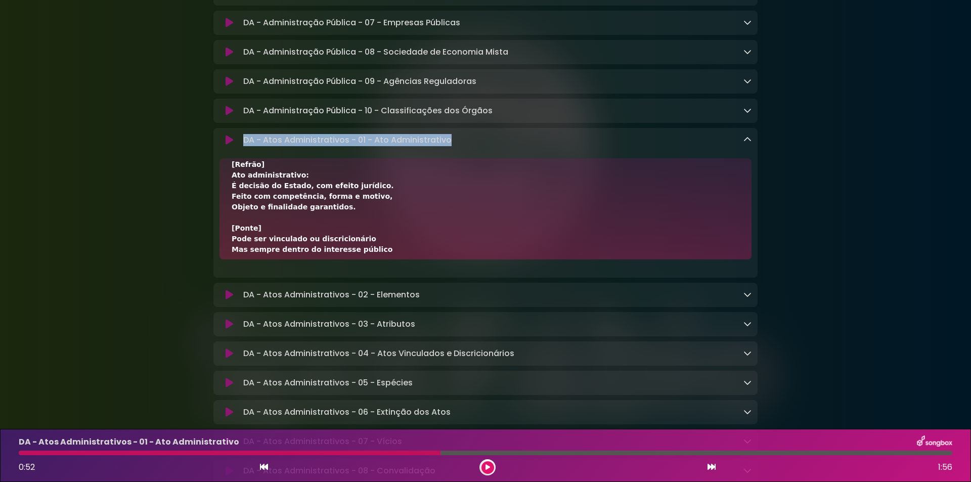
drag, startPoint x: 230, startPoint y: 184, endPoint x: 333, endPoint y: 218, distance: 109.0
click at [333, 218] on div "[Verso 1] Ato administrativo é manifestação da vontade do Estado. Cria direitos…" at bounding box center [485, 208] width 532 height 101
drag, startPoint x: 242, startPoint y: 149, endPoint x: 473, endPoint y: 146, distance: 231.6
click at [473, 146] on div "DA - Atos Administrativos - 01 - Ato Administrativo Loading Track..." at bounding box center [495, 140] width 512 height 12
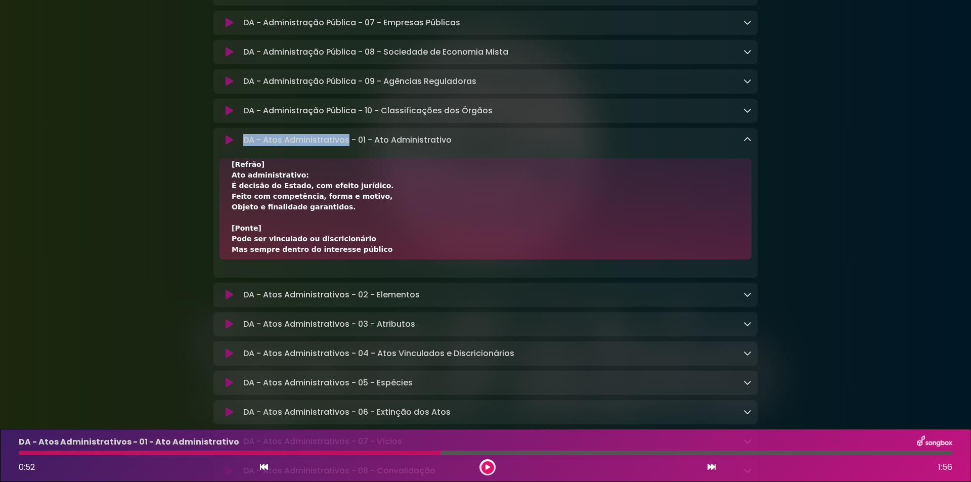
drag, startPoint x: 243, startPoint y: 150, endPoint x: 347, endPoint y: 150, distance: 104.2
click at [347, 146] on p "DA - Atos Administrativos - 01 - Ato Administrativo Loading Track..." at bounding box center [347, 140] width 208 height 12
drag, startPoint x: 358, startPoint y: 148, endPoint x: 498, endPoint y: 150, distance: 139.6
click at [498, 146] on div "DA - Atos Administrativos - 01 - Ato Administrativo Loading Track..." at bounding box center [495, 140] width 512 height 12
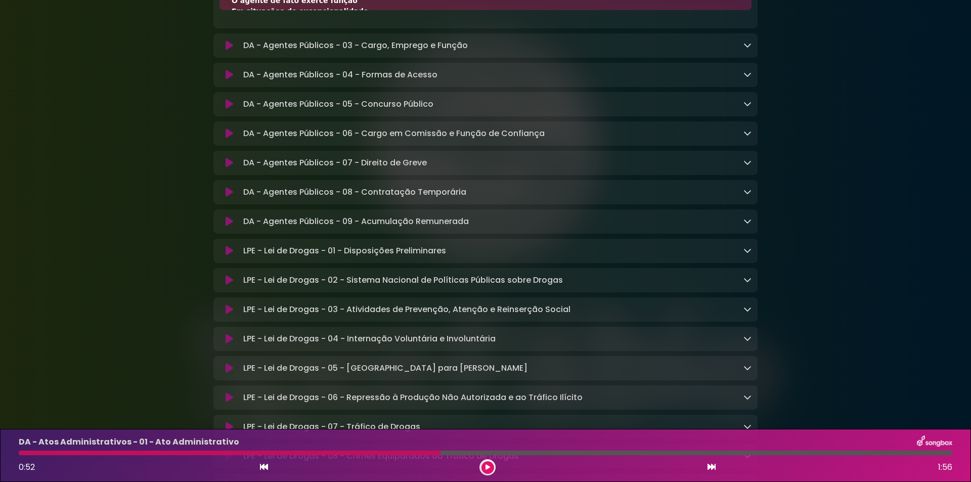
scroll to position [1483, 0]
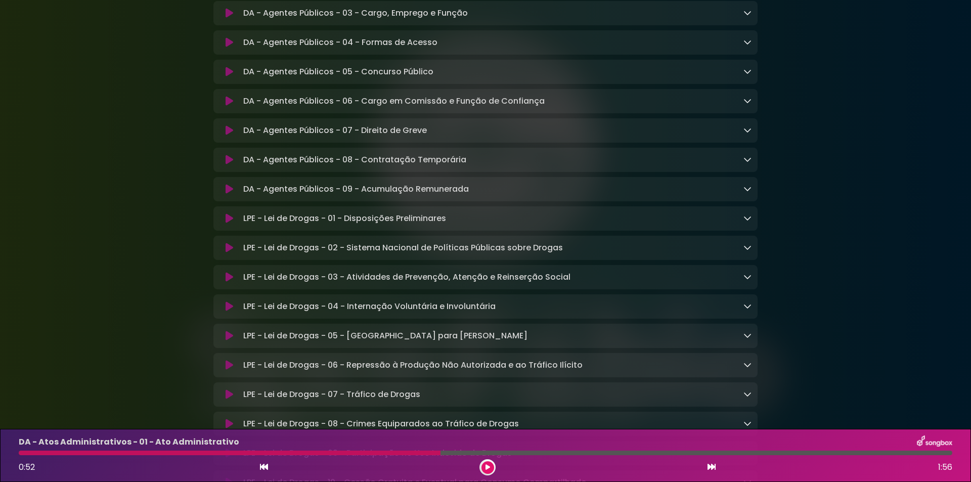
click at [228, 223] on icon at bounding box center [230, 218] width 8 height 10
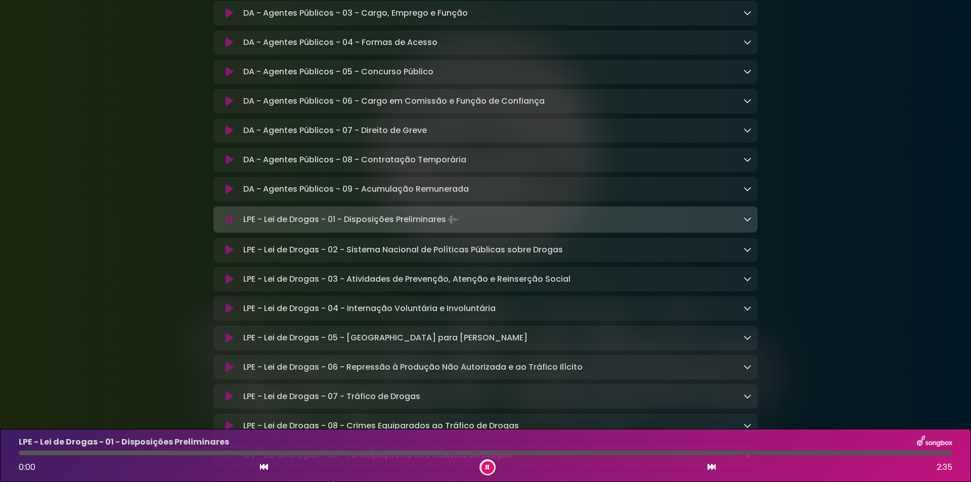
click at [227, 224] on icon at bounding box center [229, 219] width 7 height 10
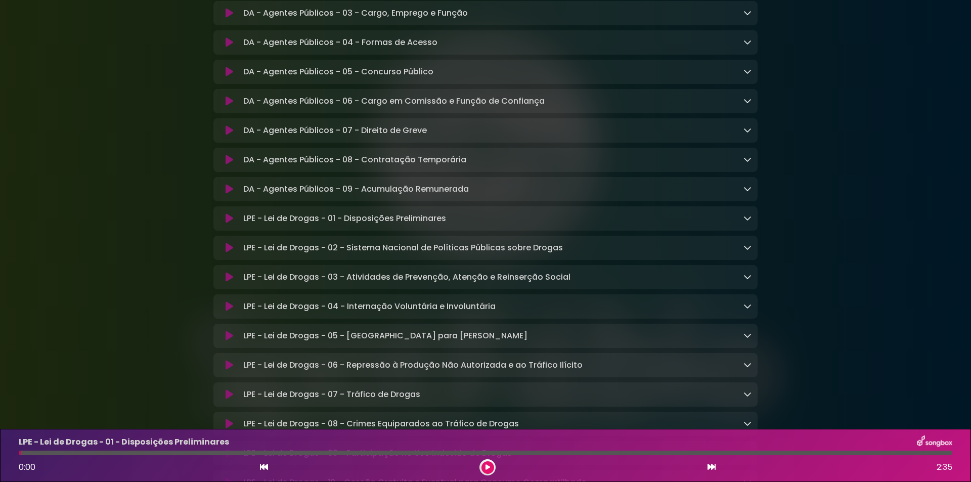
click at [745, 222] on icon at bounding box center [747, 218] width 8 height 8
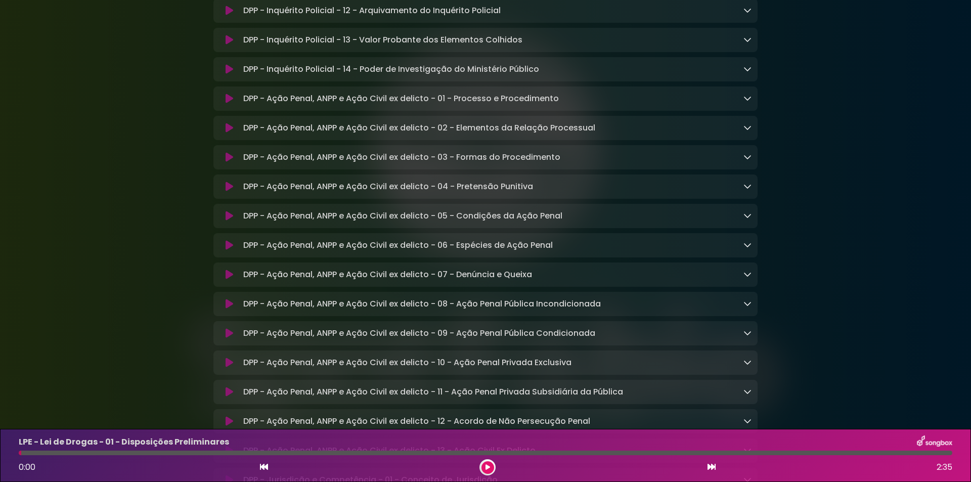
scroll to position [4314, 0]
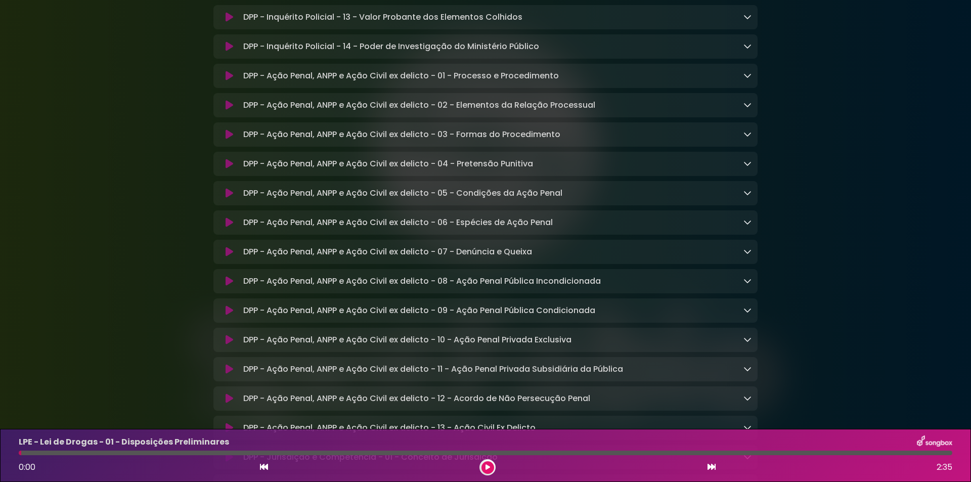
click at [226, 286] on icon at bounding box center [230, 281] width 8 height 10
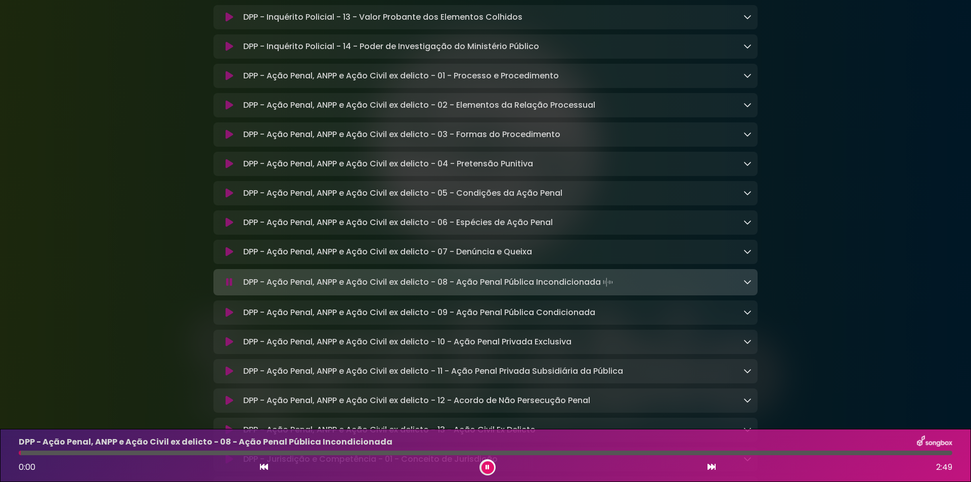
click at [228, 287] on icon at bounding box center [229, 282] width 7 height 10
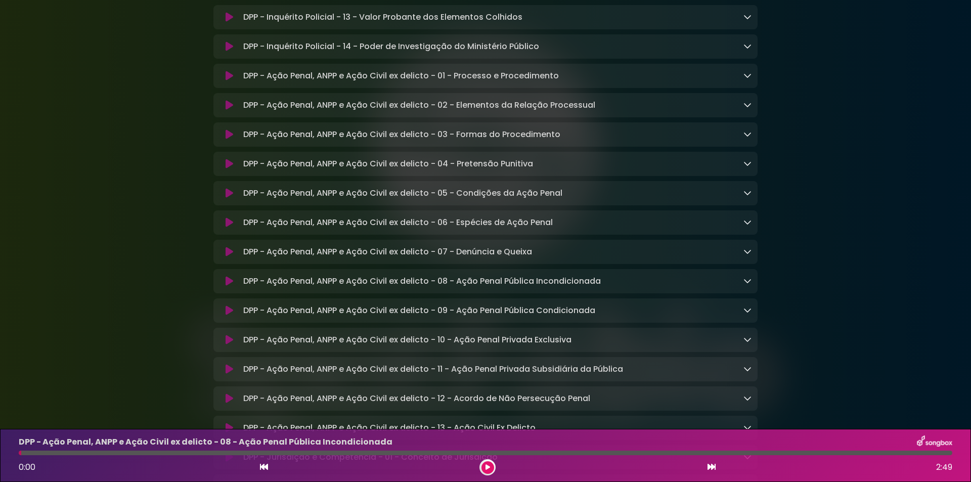
click at [223, 286] on button at bounding box center [229, 281] width 20 height 10
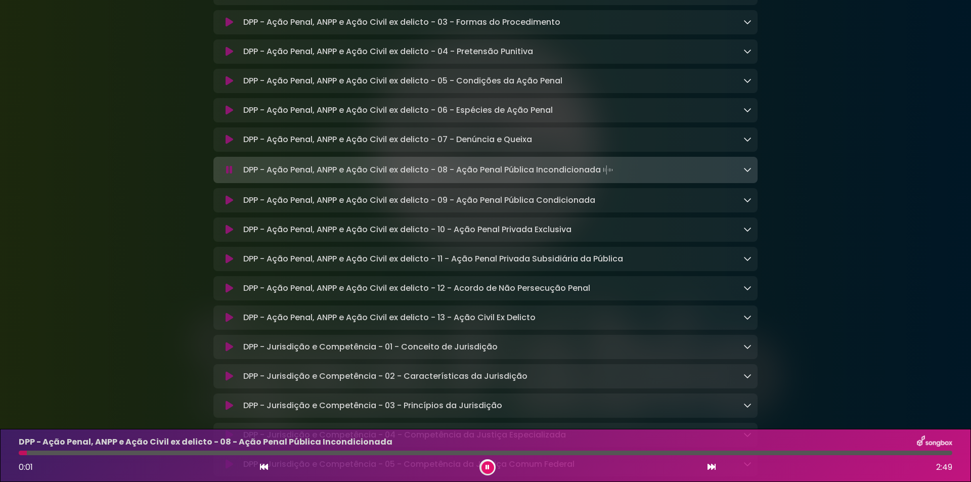
scroll to position [4449, 0]
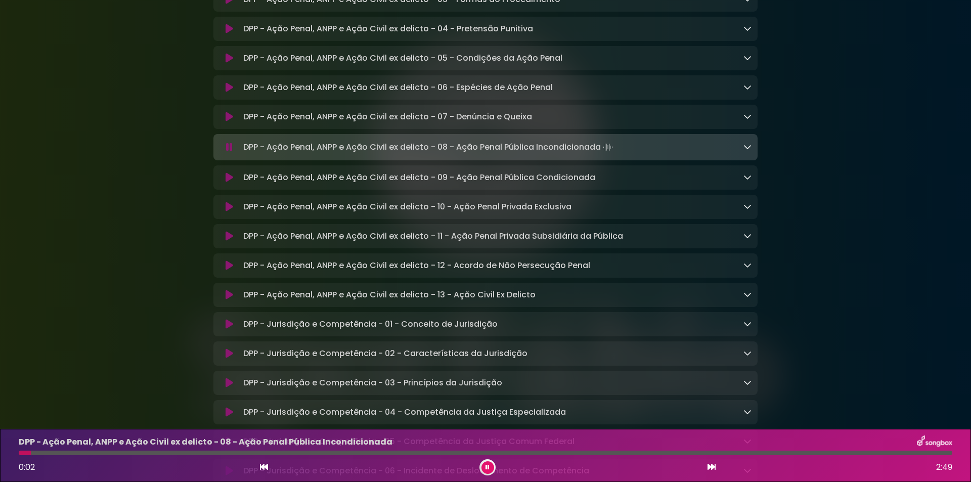
click at [748, 151] on icon at bounding box center [747, 147] width 8 height 8
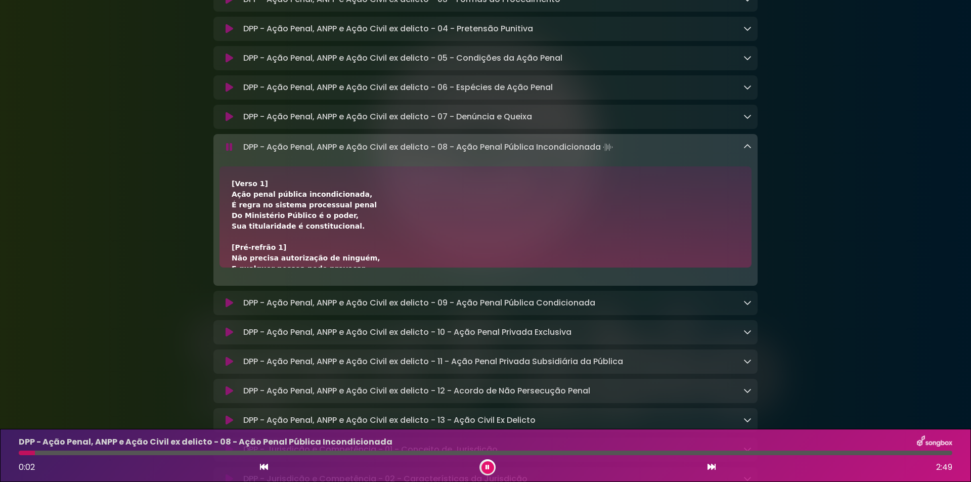
scroll to position [67, 0]
click at [234, 258] on div "[Verso 1] Ação penal pública incondicionada, É regra no sistema processual pena…" at bounding box center [486, 360] width 508 height 499
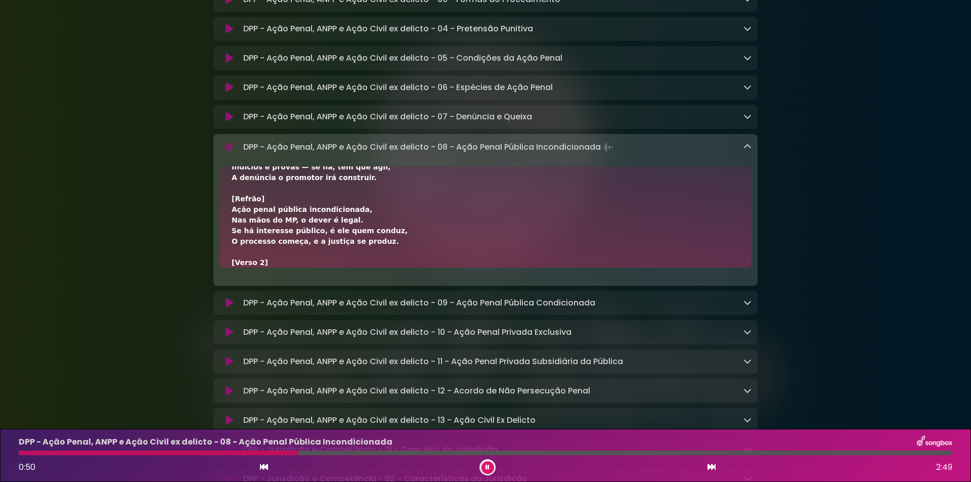
scroll to position [135, 0]
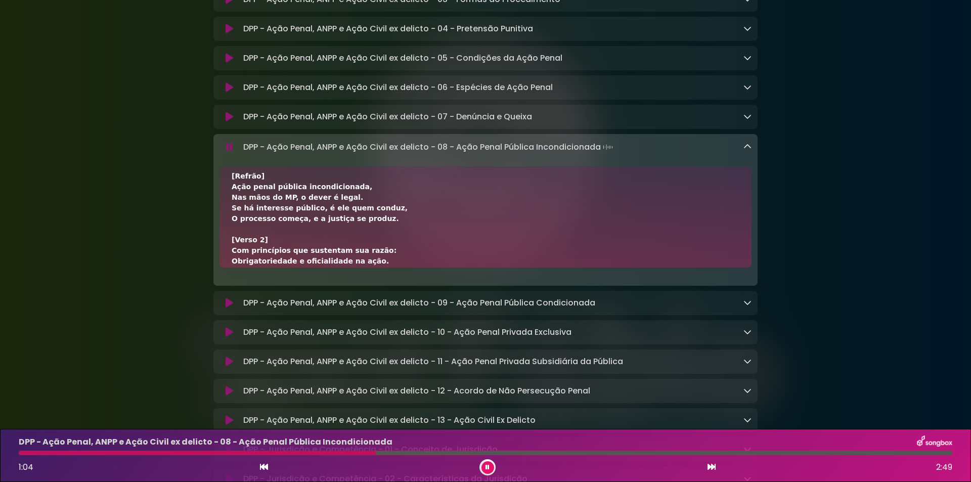
drag, startPoint x: 242, startPoint y: 214, endPoint x: 605, endPoint y: 219, distance: 362.6
click at [605, 154] on div "DPP - Ação Penal, ANPP e Ação Civil ex delicto - 08 - Ação Penal Pública Incond…" at bounding box center [495, 147] width 512 height 14
click at [495, 464] on div at bounding box center [487, 467] width 16 height 16
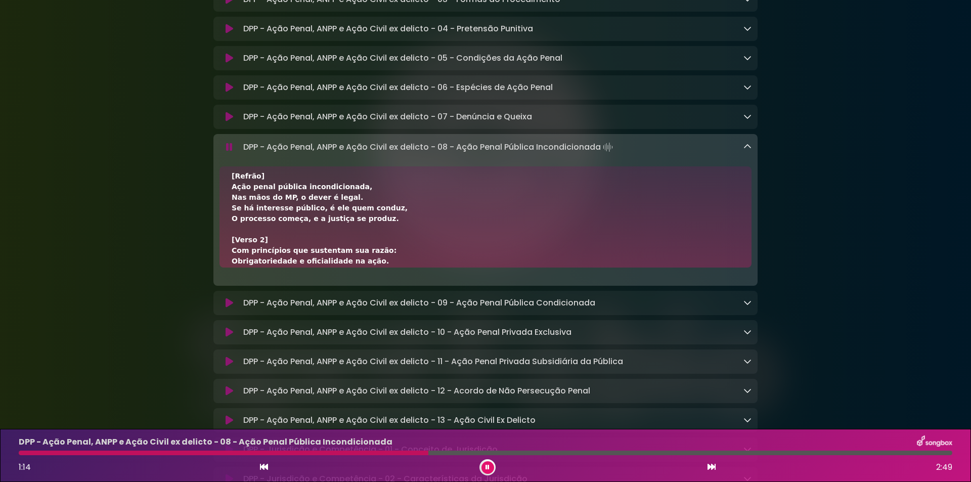
click at [483, 466] on button at bounding box center [487, 467] width 13 height 13
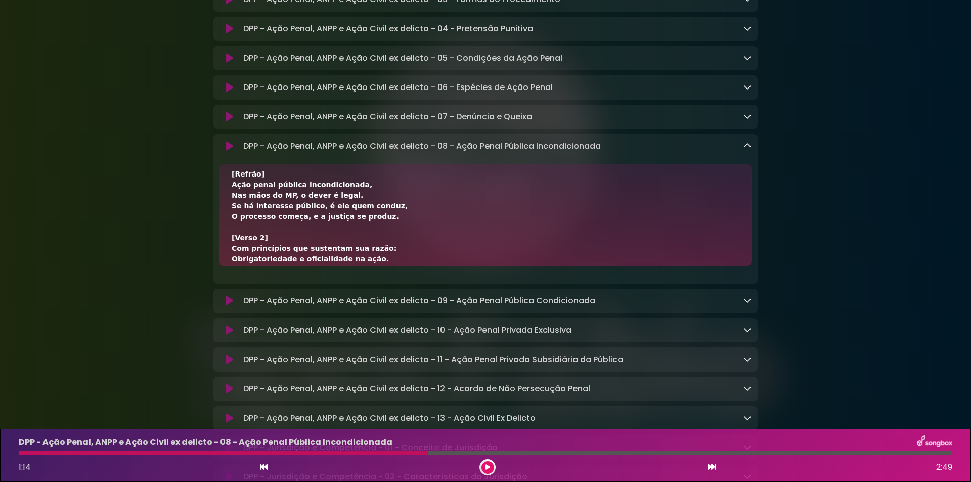
scroll to position [67, 0]
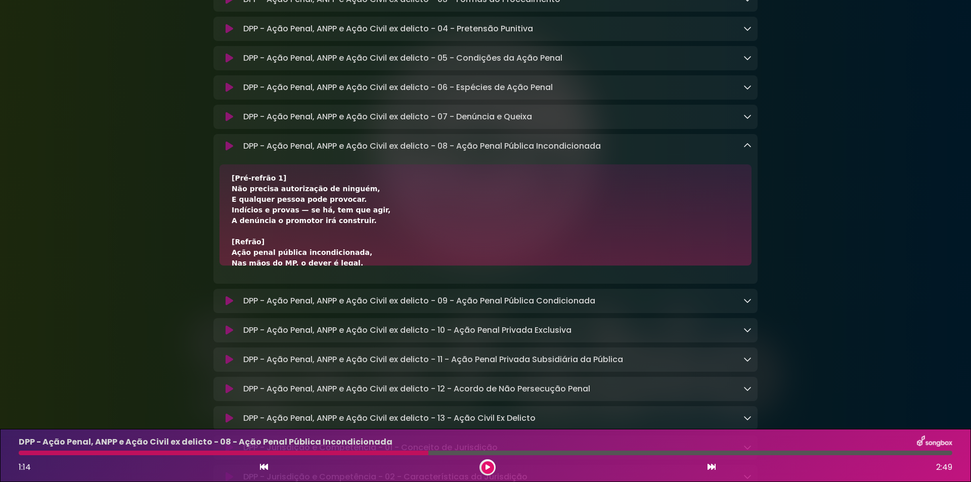
click at [481, 461] on button at bounding box center [487, 467] width 13 height 13
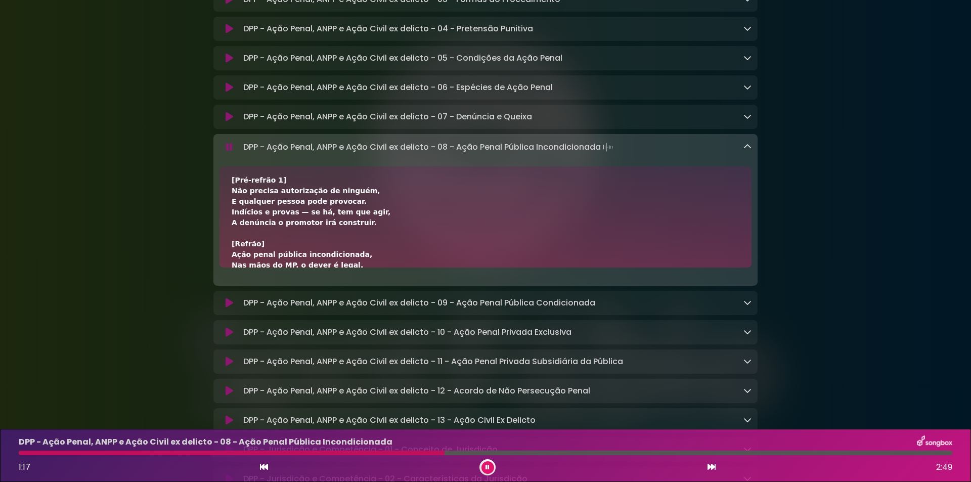
click at [489, 464] on icon at bounding box center [487, 467] width 4 height 6
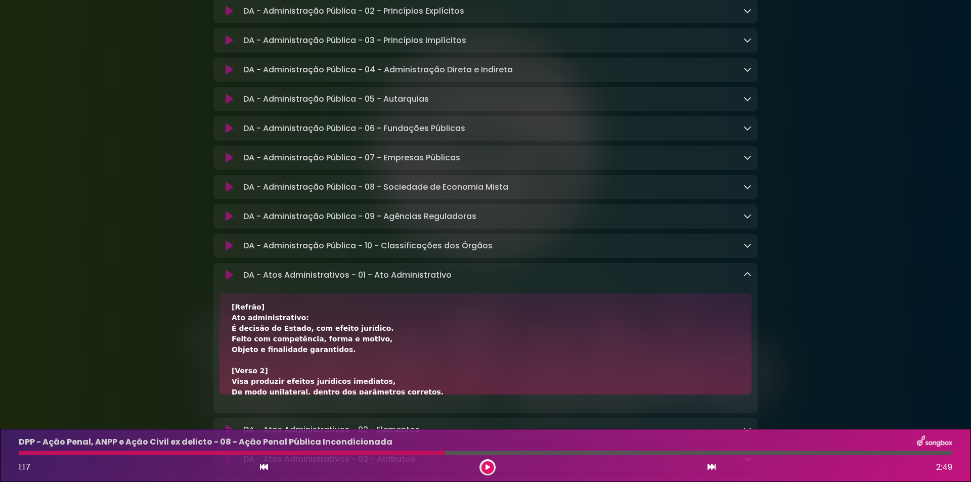
drag, startPoint x: 232, startPoint y: 326, endPoint x: 359, endPoint y: 357, distance: 131.2
click at [359, 357] on div "[Verso 1] Ato administrativo é manifestação da vontade do Estado. Cria direitos…" at bounding box center [486, 413] width 508 height 350
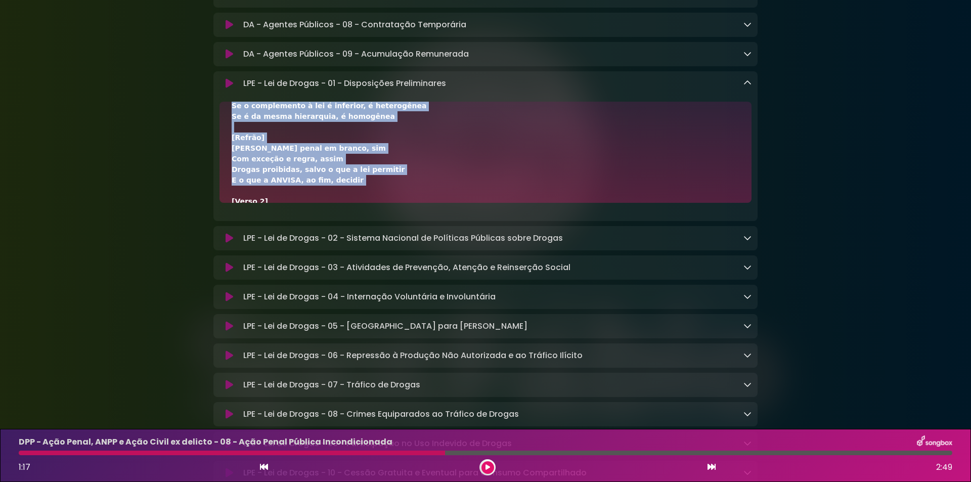
scroll to position [125, 0]
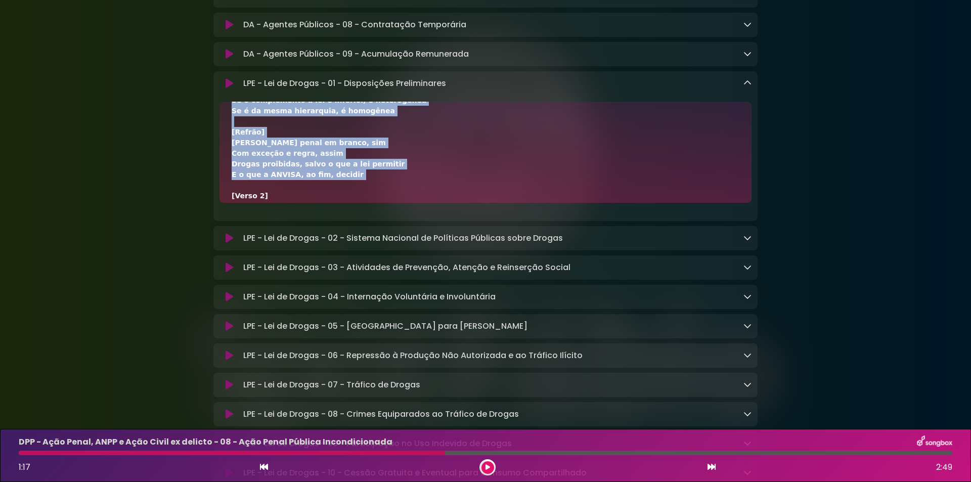
drag, startPoint x: 231, startPoint y: 167, endPoint x: 384, endPoint y: 195, distance: 155.6
click at [384, 195] on div "[Verso 1] Lei 11343, chegou para organizar Prevenir, tratar, reprimir e reinteg…" at bounding box center [485, 152] width 532 height 101
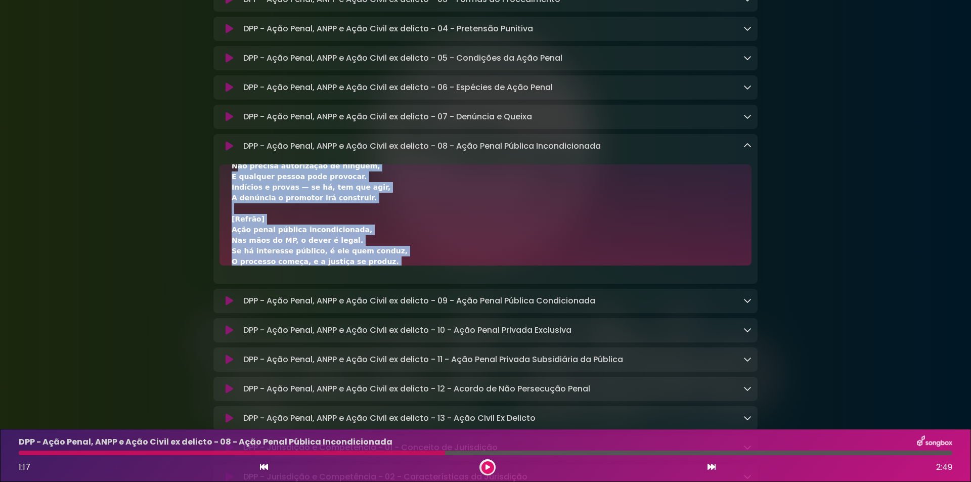
scroll to position [121, 0]
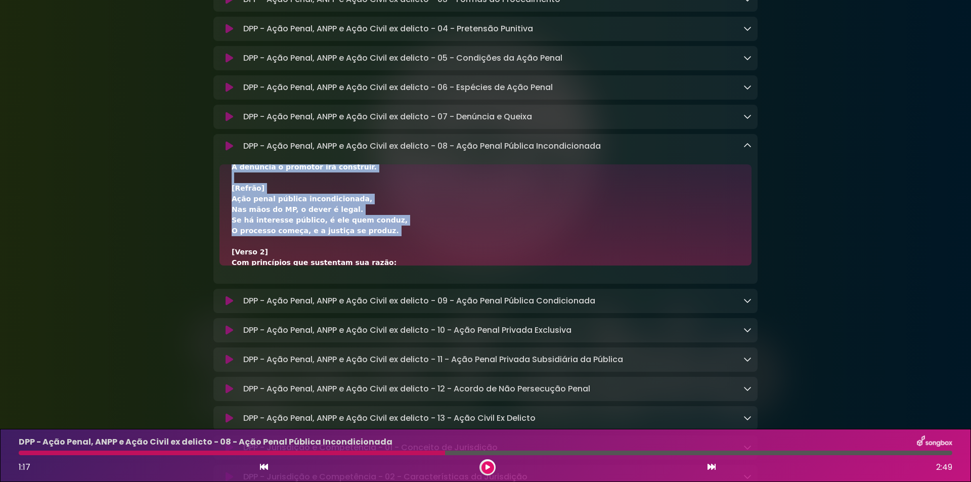
drag, startPoint x: 232, startPoint y: 259, endPoint x: 375, endPoint y: 301, distance: 149.1
click at [375, 301] on div "[Verso 1] Ação penal pública incondicionada, É regra no sistema processual pena…" at bounding box center [486, 305] width 508 height 499
